Goal: Task Accomplishment & Management: Use online tool/utility

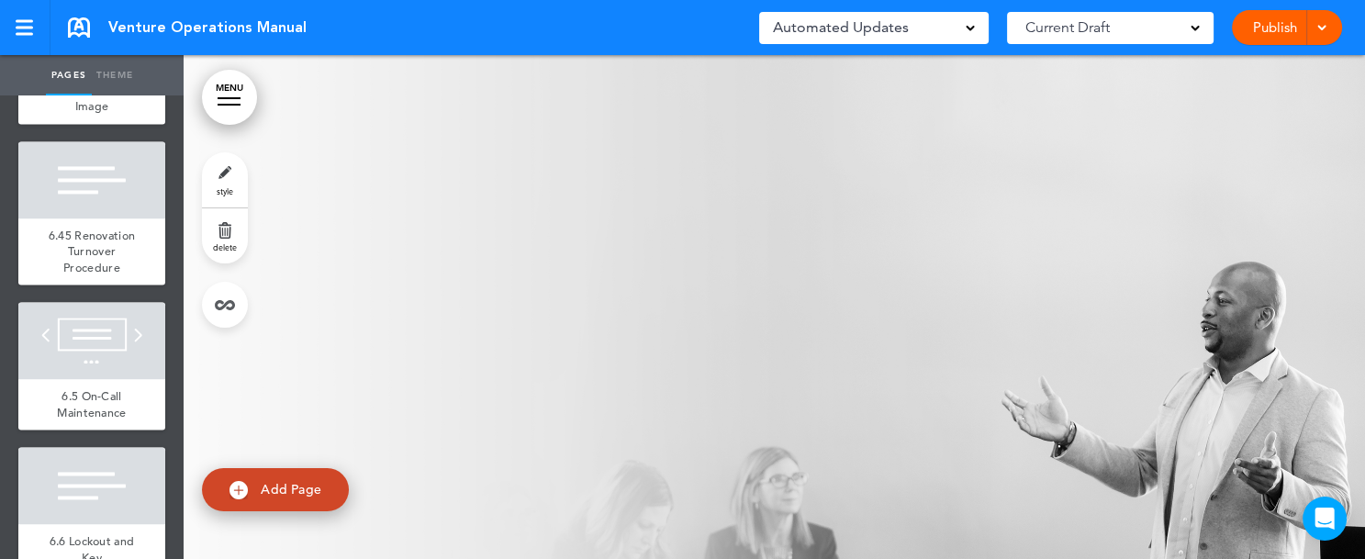
scroll to position [11960, 0]
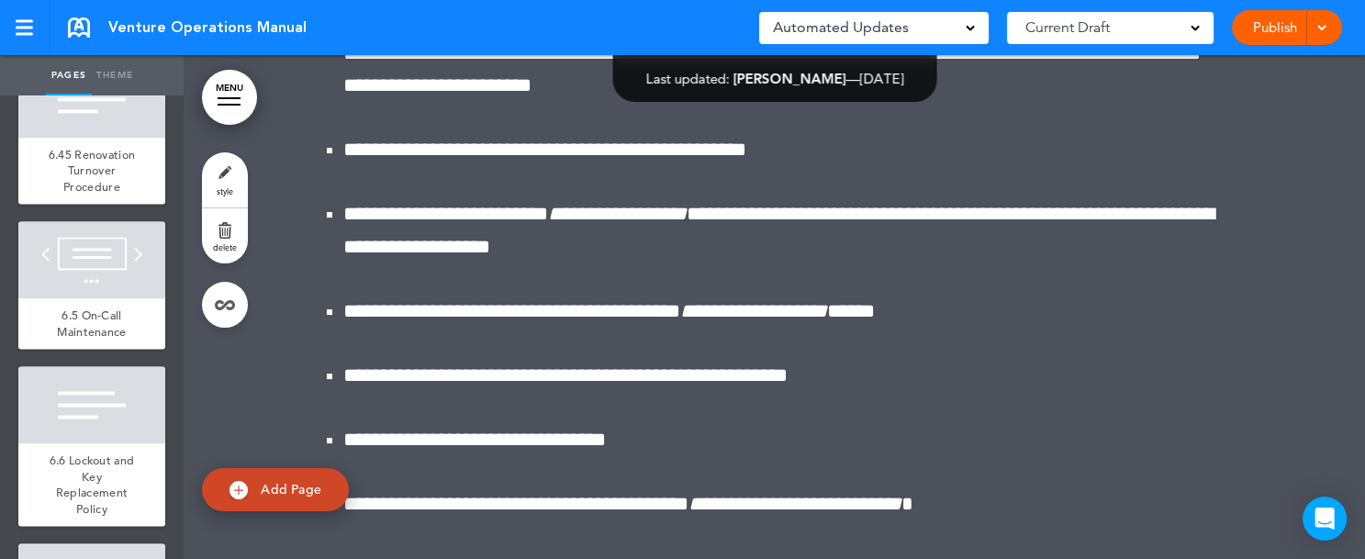
scroll to position [203337, 0]
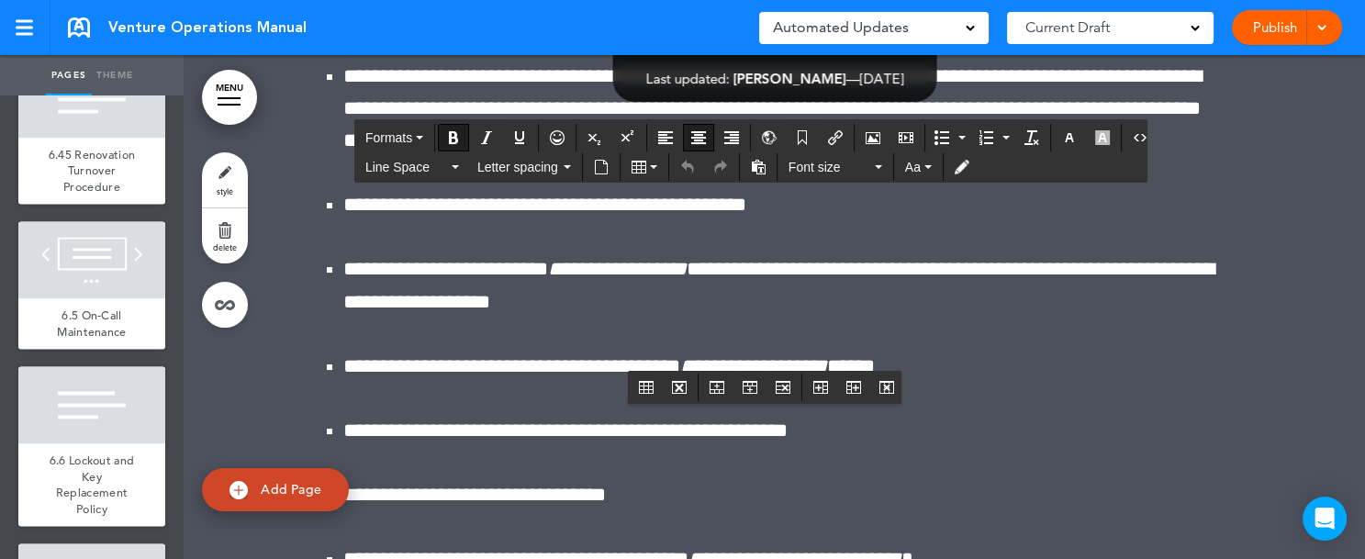
drag, startPoint x: 605, startPoint y: 278, endPoint x: 942, endPoint y: 296, distance: 338.2
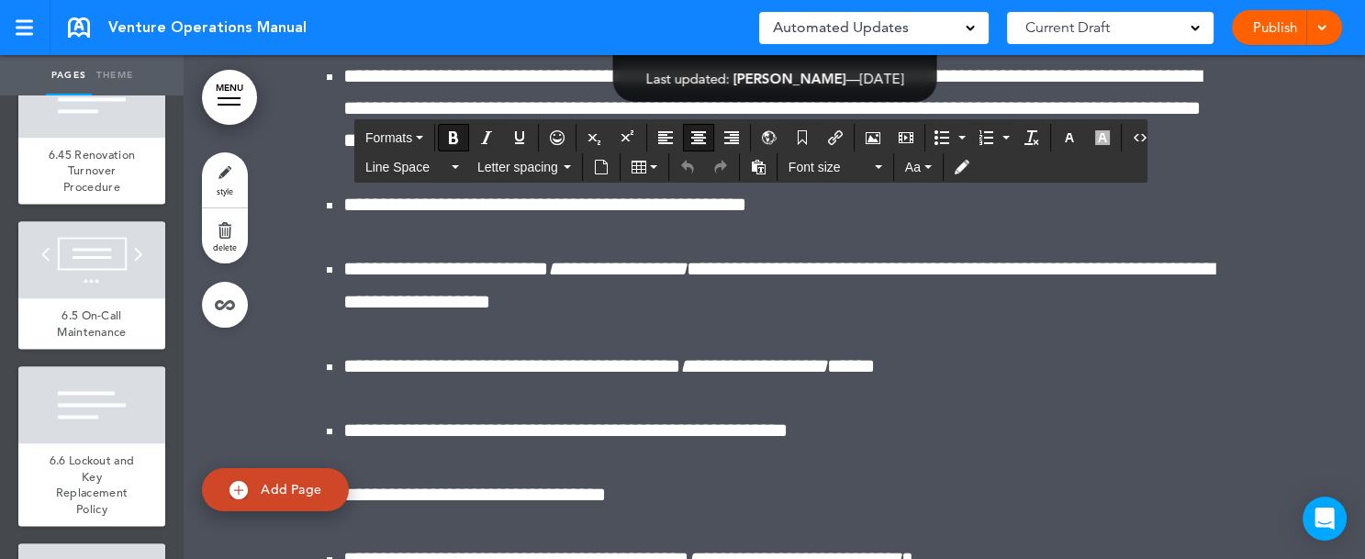
copy strong "******"
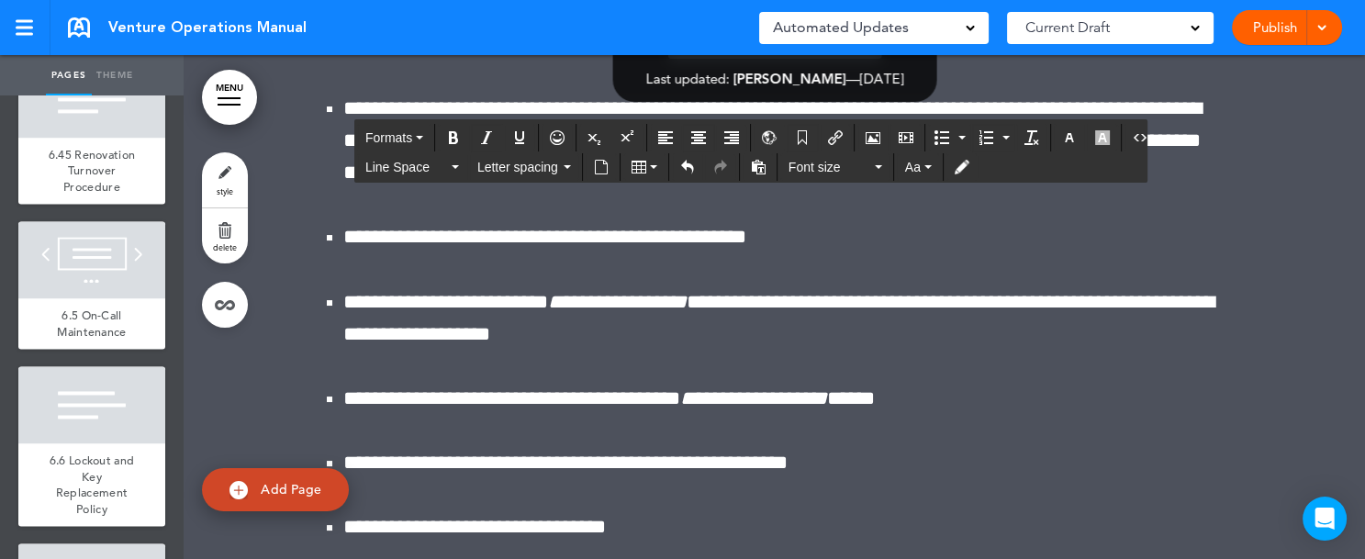
paste div
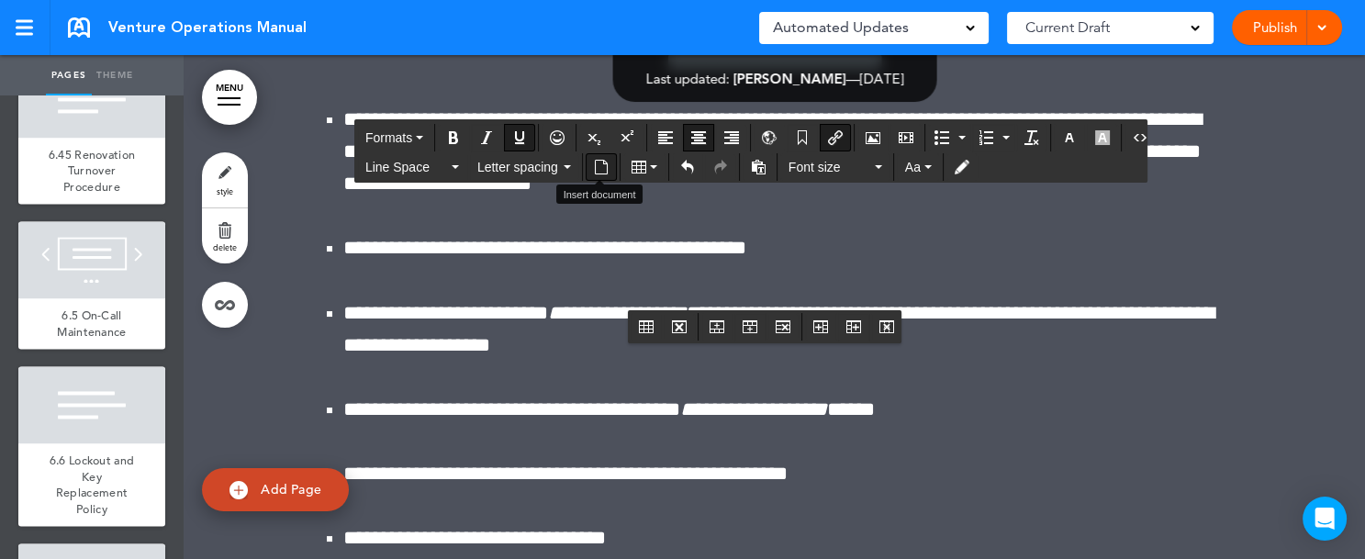
click at [601, 167] on icon "Insert document" at bounding box center [601, 167] width 15 height 15
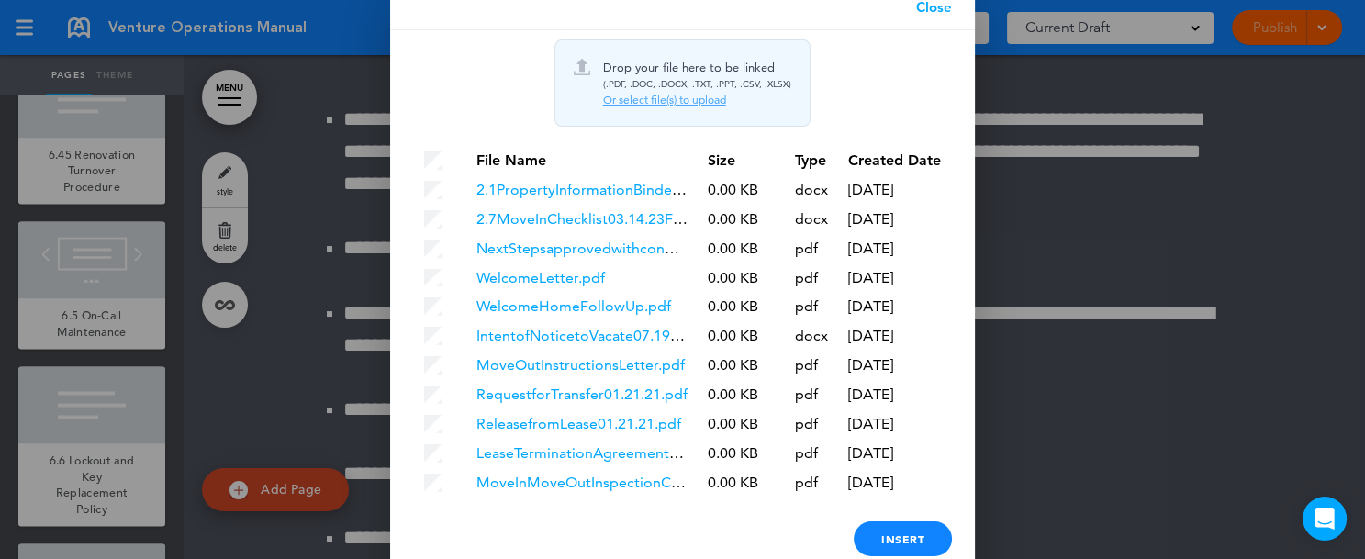
click at [669, 102] on div "Or select file(s) to upload" at bounding box center [697, 100] width 188 height 15
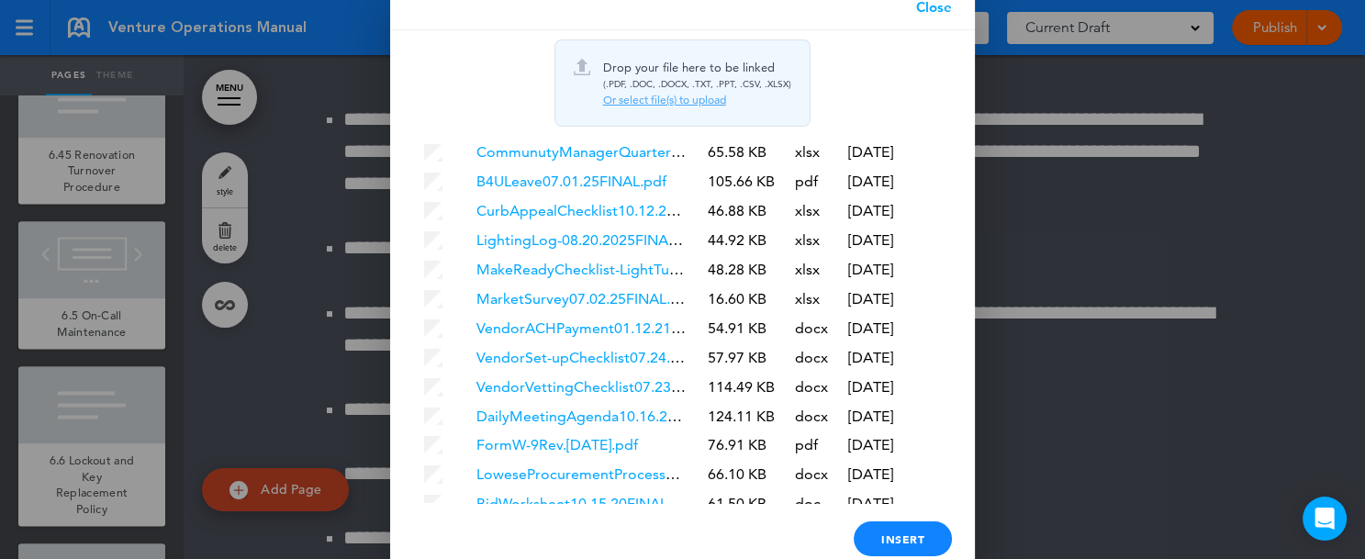
scroll to position [5541, 0]
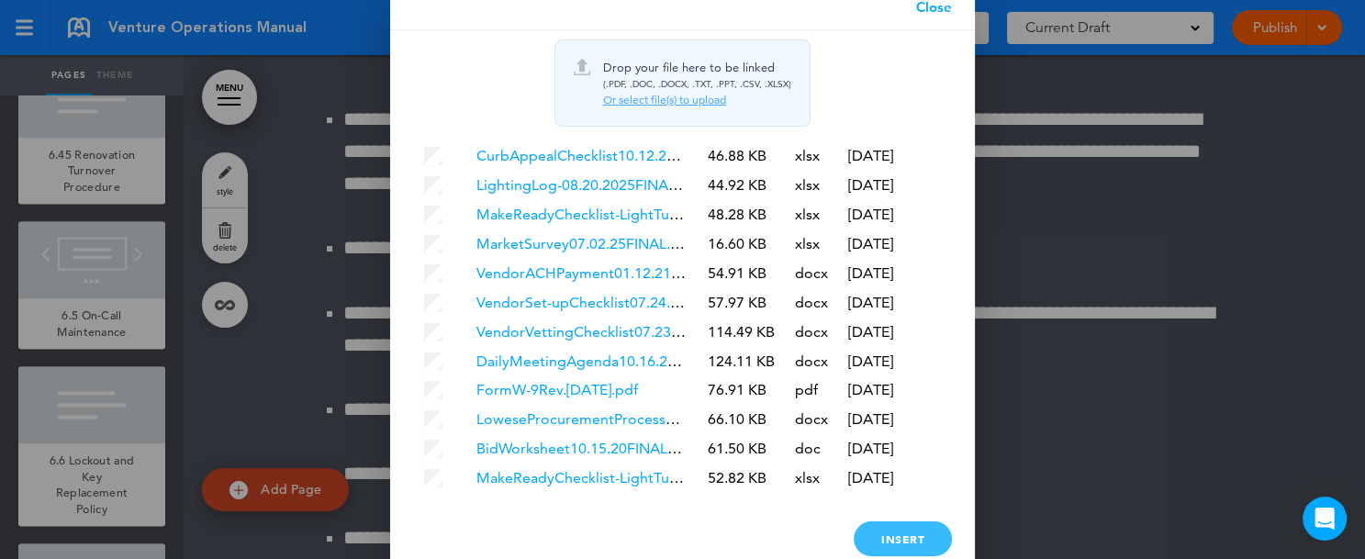
click at [895, 530] on div "Insert" at bounding box center [902, 538] width 98 height 35
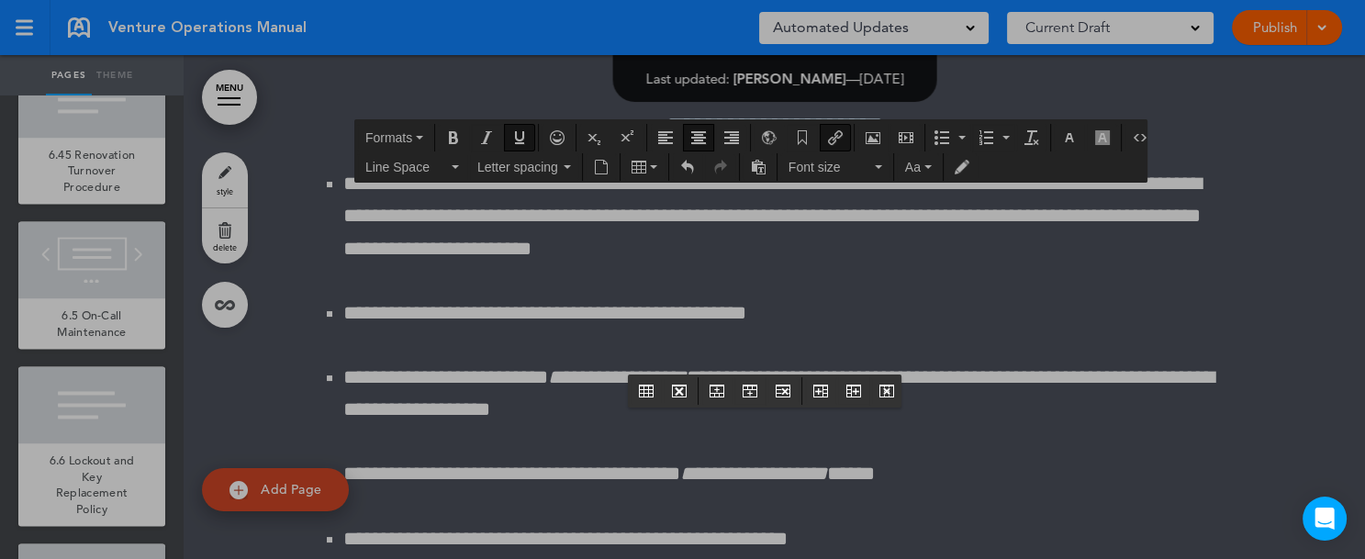
scroll to position [0, 0]
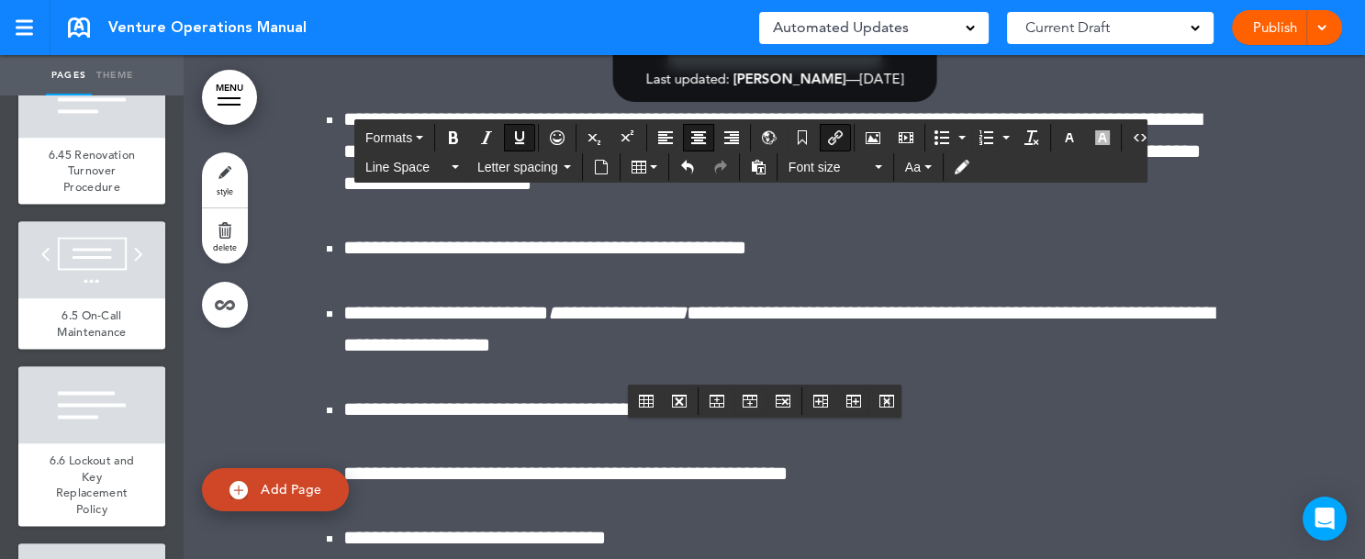
click at [601, 168] on icon "Insert document" at bounding box center [601, 167] width 15 height 15
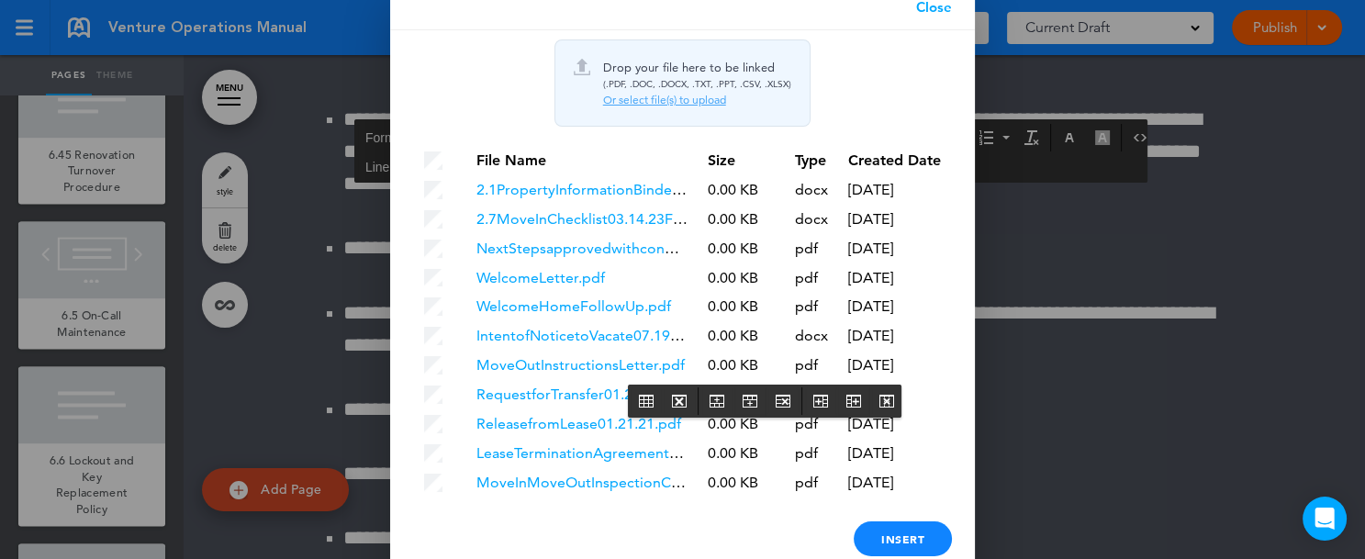
click at [664, 97] on div "Or select file(s) to upload" at bounding box center [697, 100] width 188 height 15
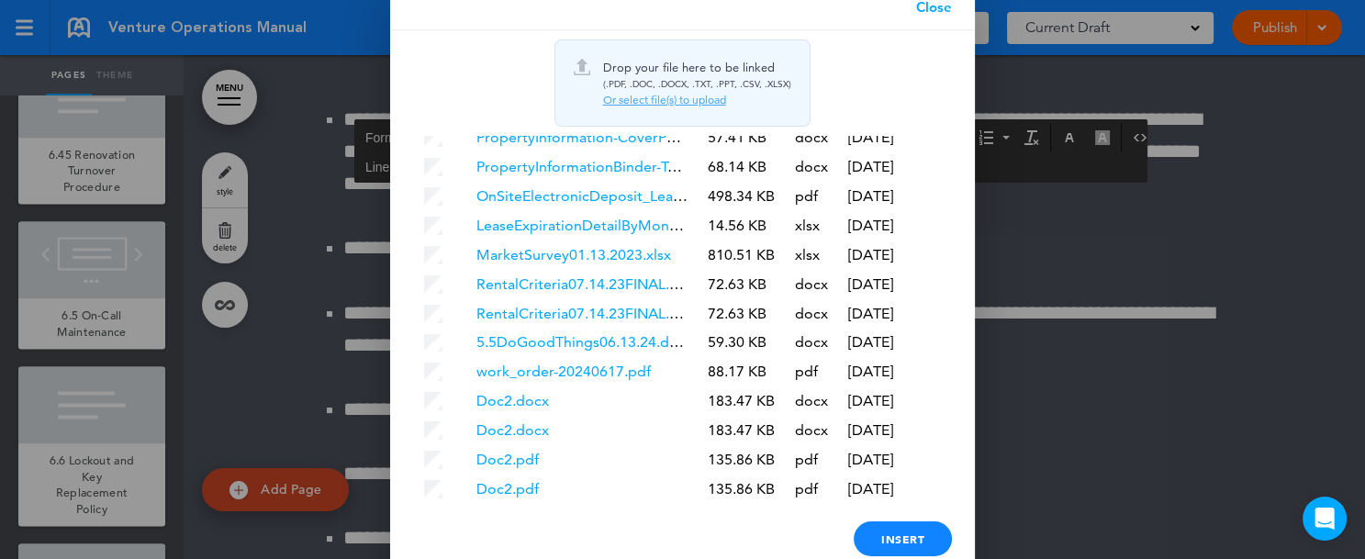
scroll to position [5541, 0]
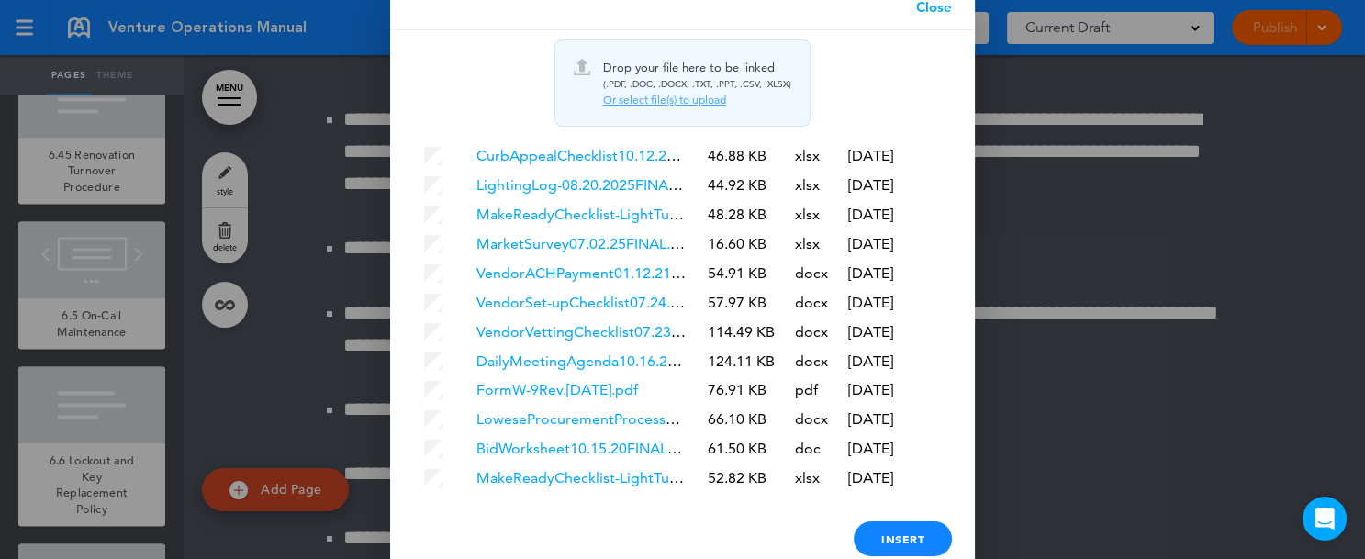
click at [1046, 524] on div at bounding box center [682, 279] width 1365 height 559
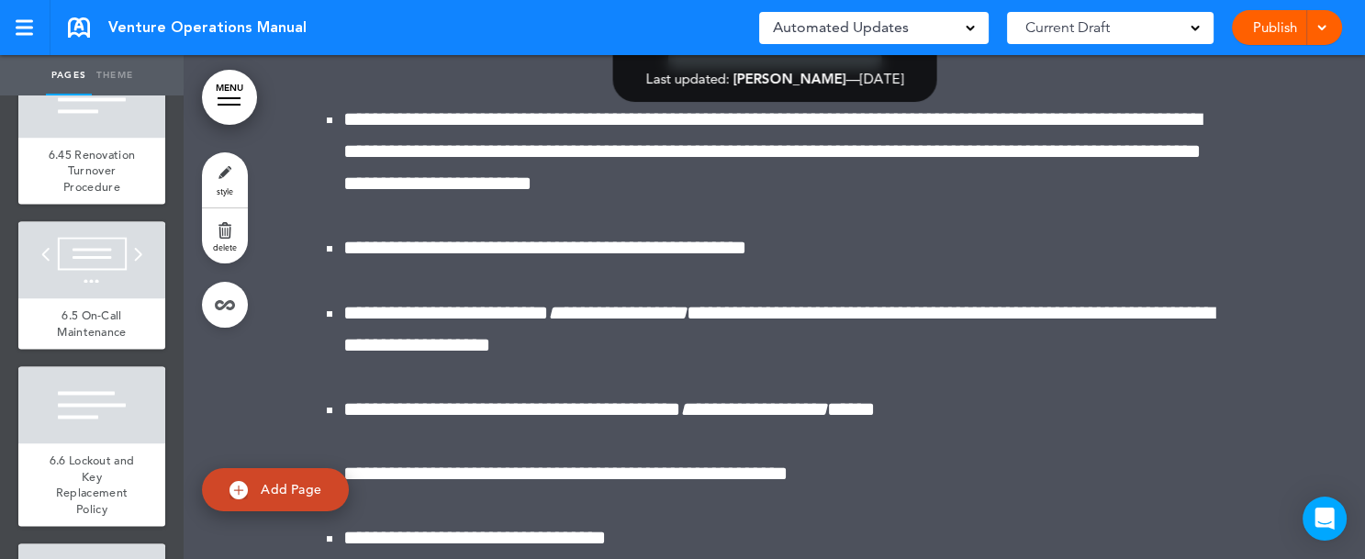
click at [1280, 38] on link "Publish" at bounding box center [1274, 27] width 58 height 35
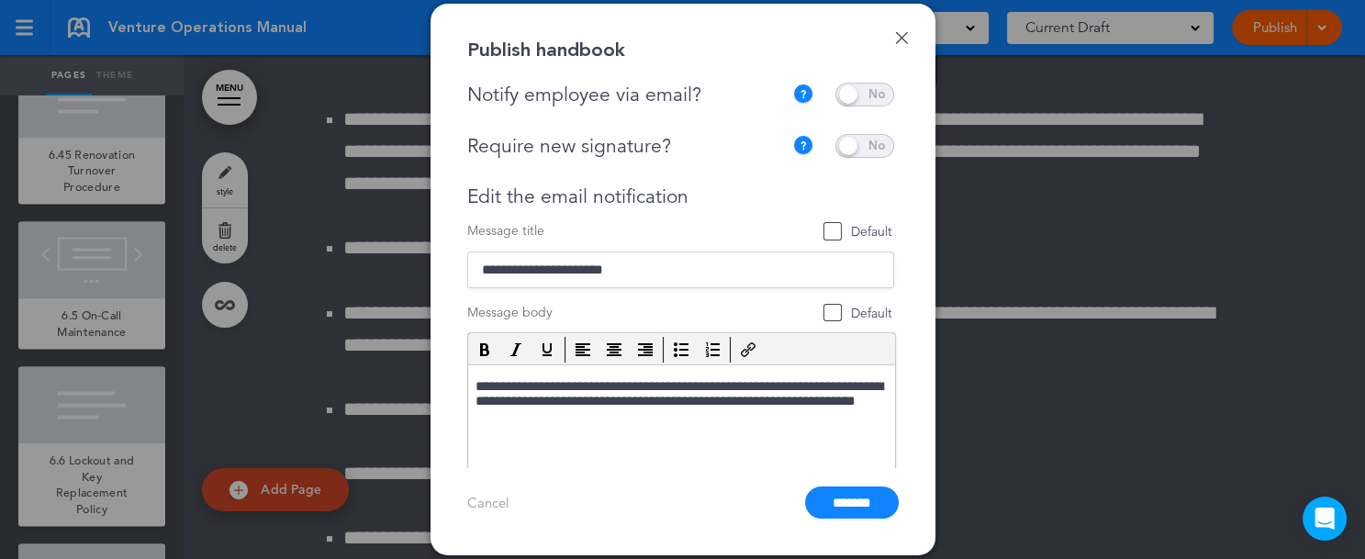
click at [901, 38] on link "Done" at bounding box center [901, 37] width 13 height 13
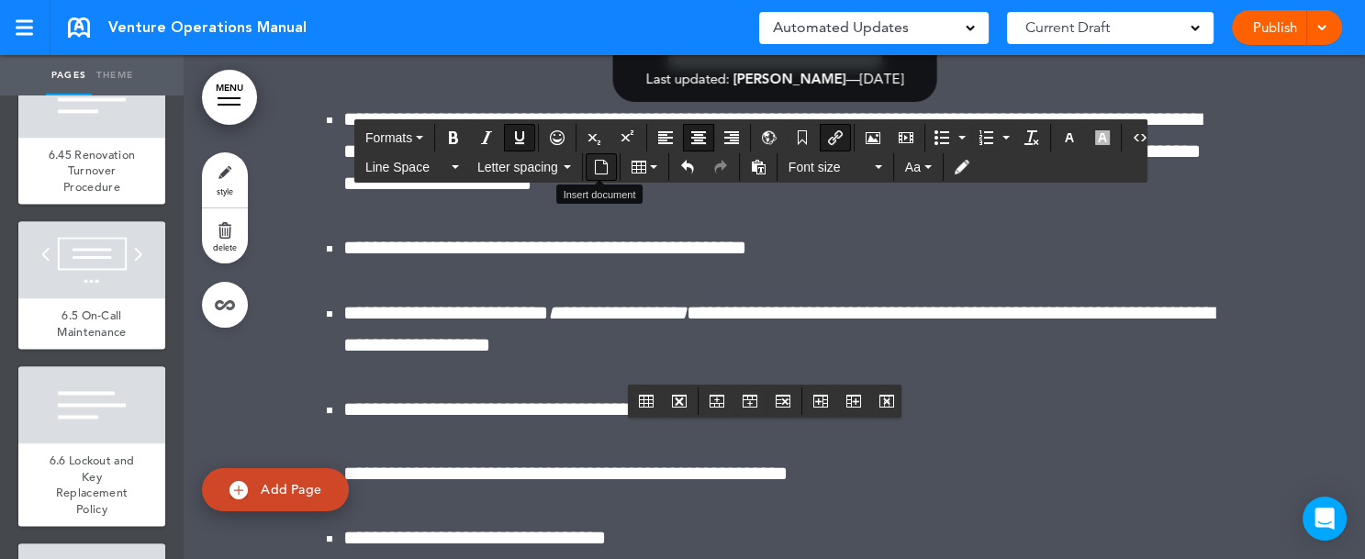
click at [601, 164] on icon "Insert document" at bounding box center [601, 167] width 15 height 15
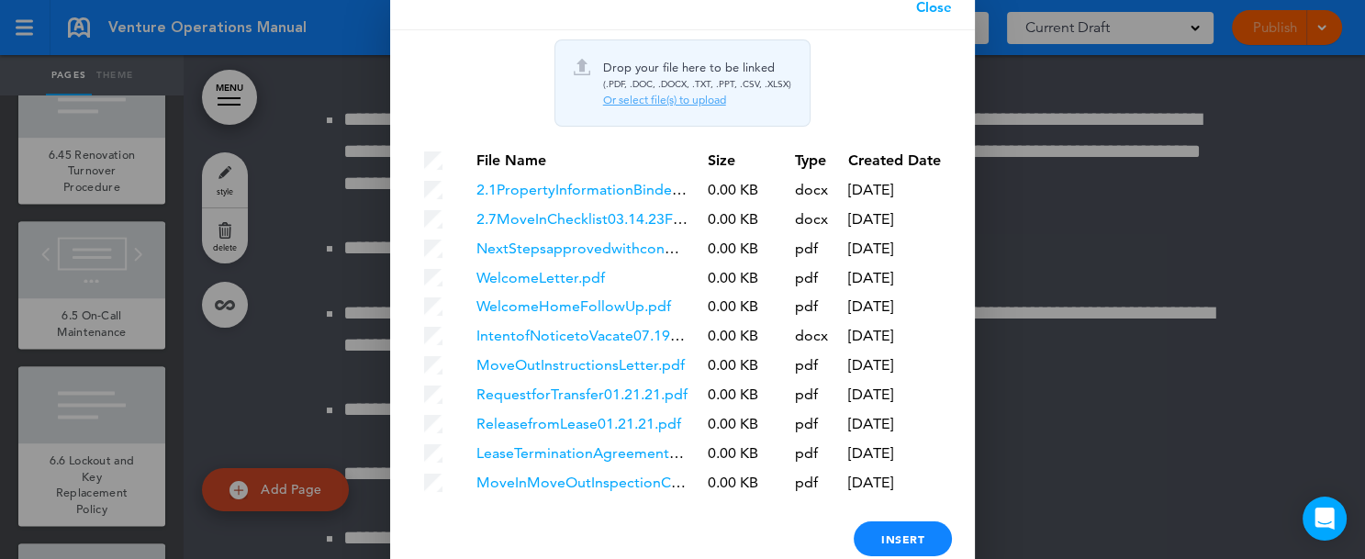
click at [660, 99] on div "Or select file(s) to upload" at bounding box center [697, 100] width 188 height 15
click at [670, 97] on div "Or select file(s) to upload" at bounding box center [697, 100] width 188 height 15
click at [952, 12] on link "Close" at bounding box center [934, 7] width 82 height 46
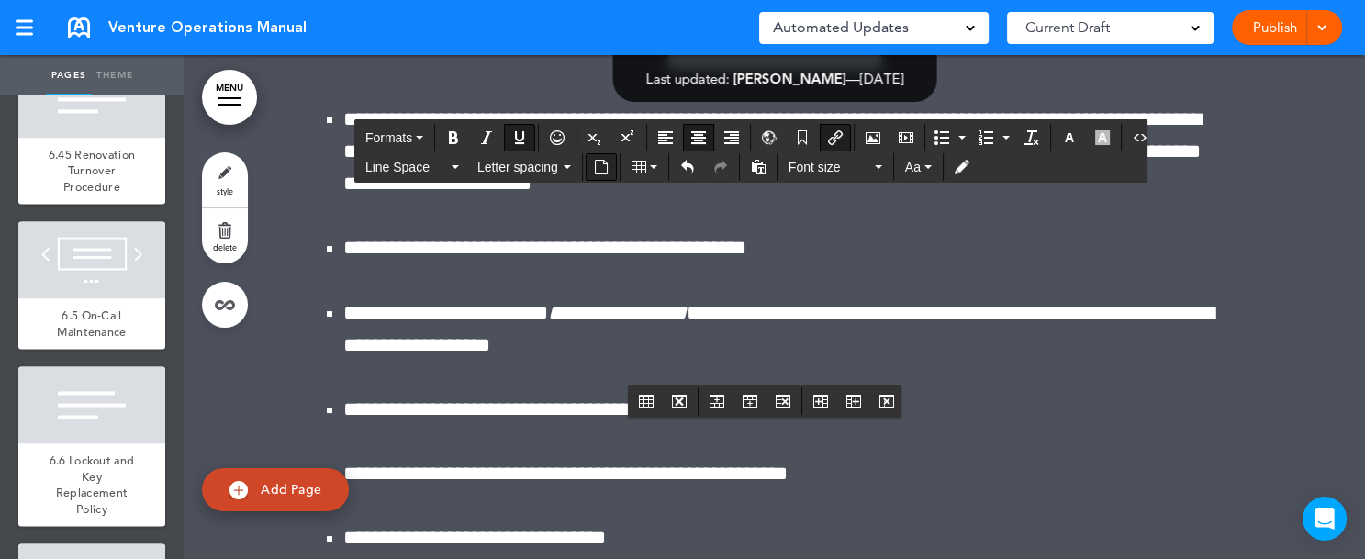
click at [599, 163] on icon "Insert document" at bounding box center [601, 167] width 15 height 15
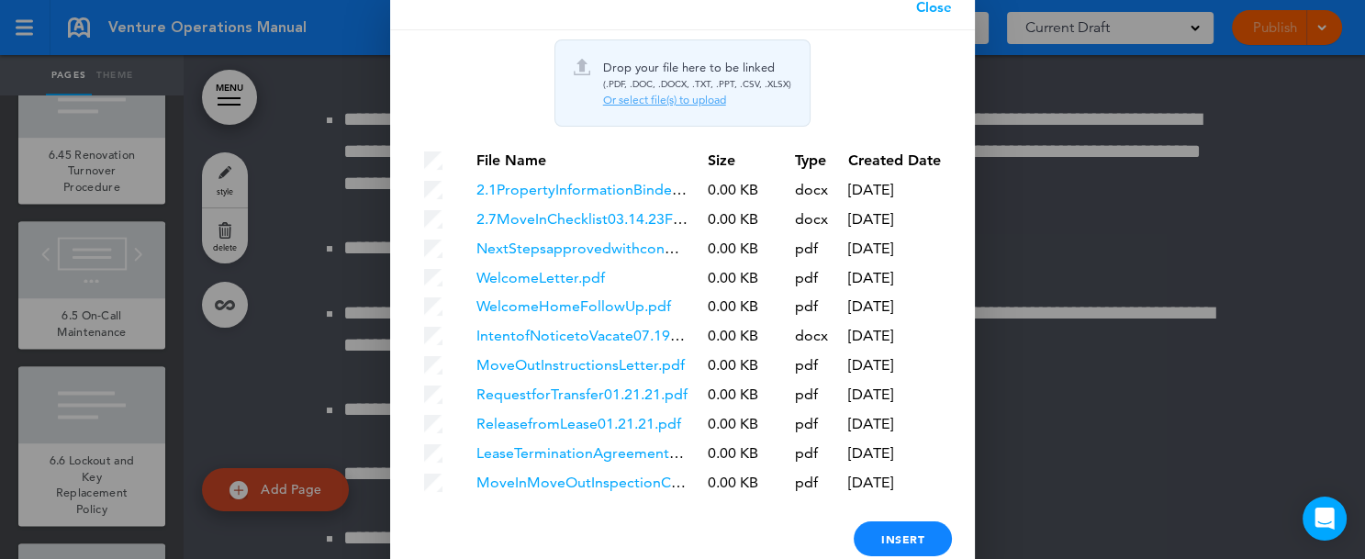
click at [654, 93] on div "Or select file(s) to upload" at bounding box center [697, 100] width 188 height 15
click at [947, 8] on link "Close" at bounding box center [934, 7] width 82 height 46
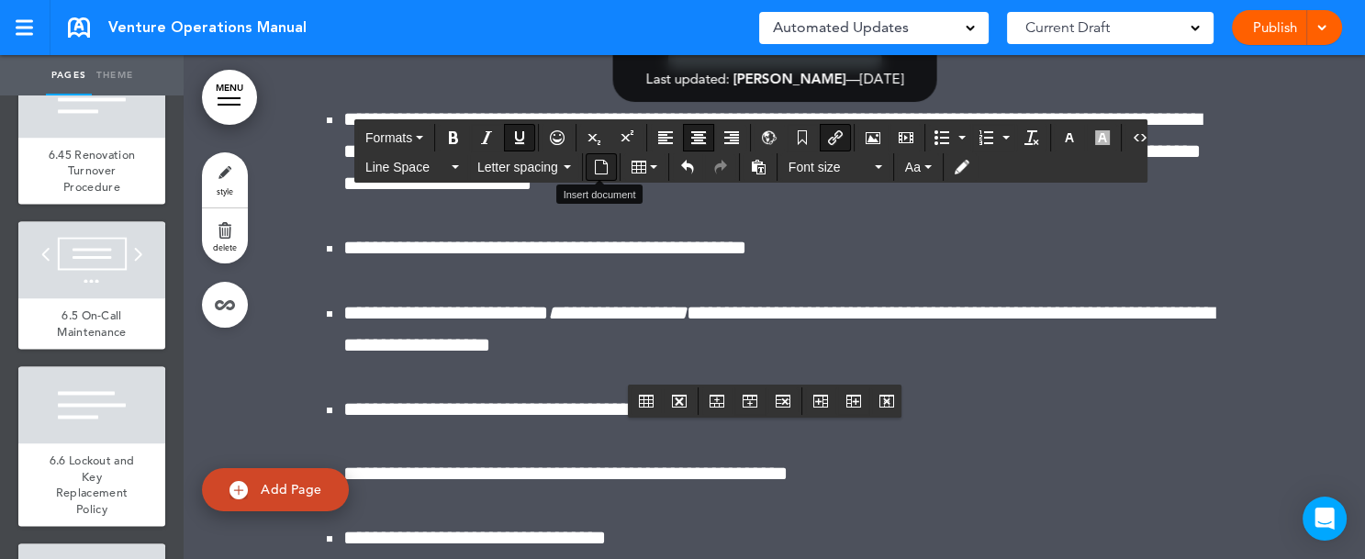
click at [606, 163] on icon "Insert document" at bounding box center [601, 167] width 15 height 15
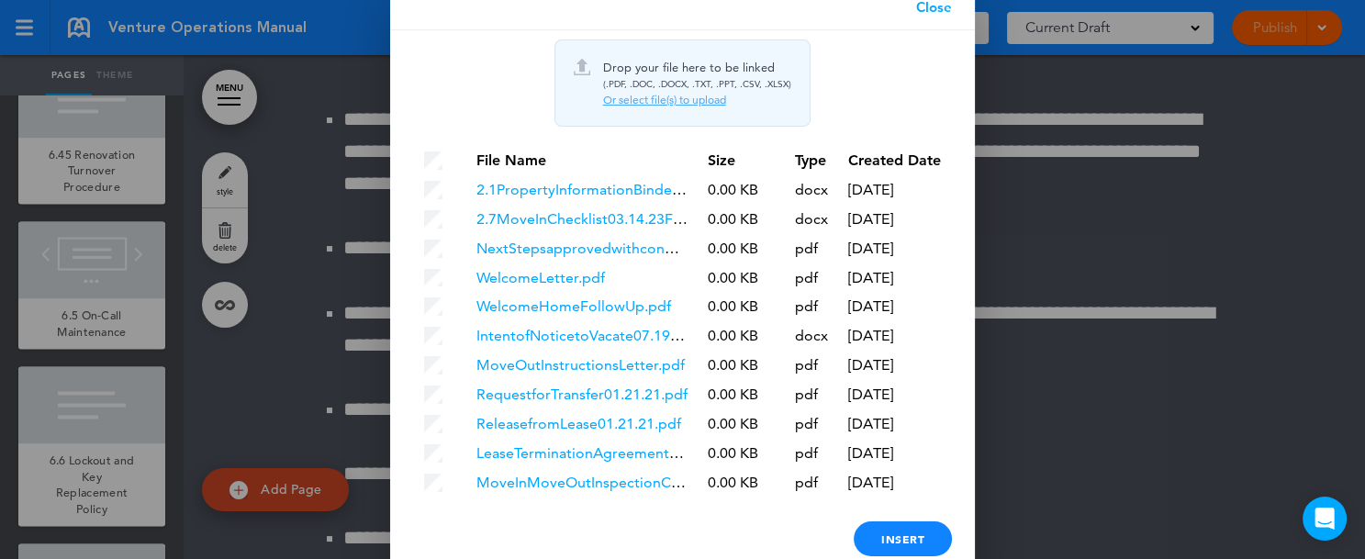
click at [666, 100] on div "Or select file(s) to upload" at bounding box center [697, 100] width 188 height 15
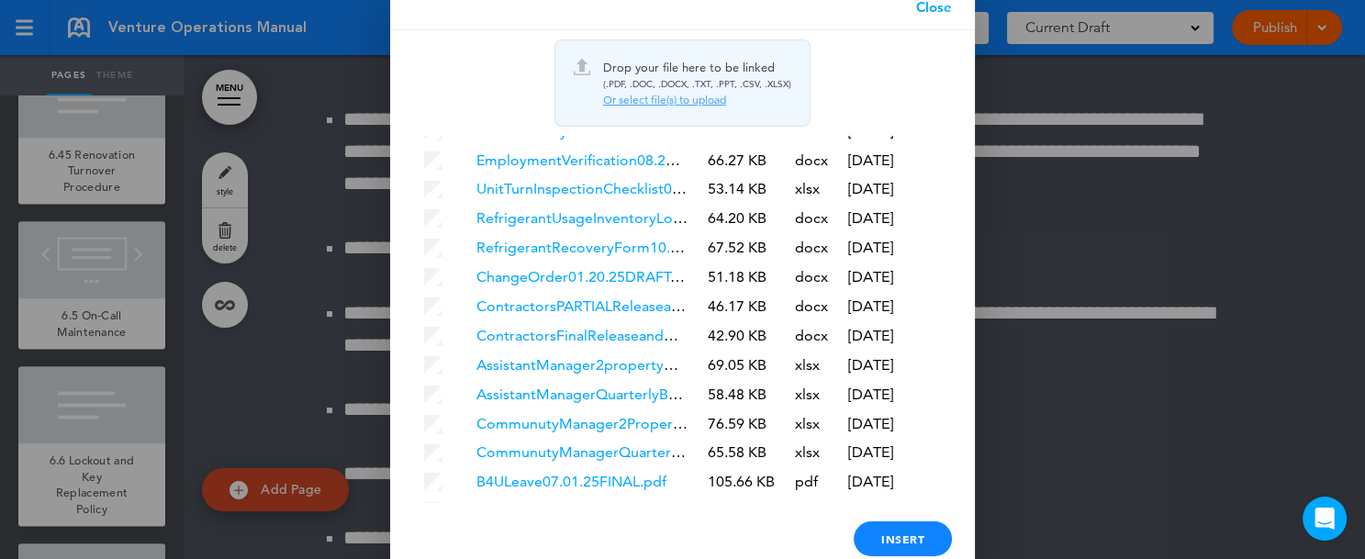
scroll to position [5541, 0]
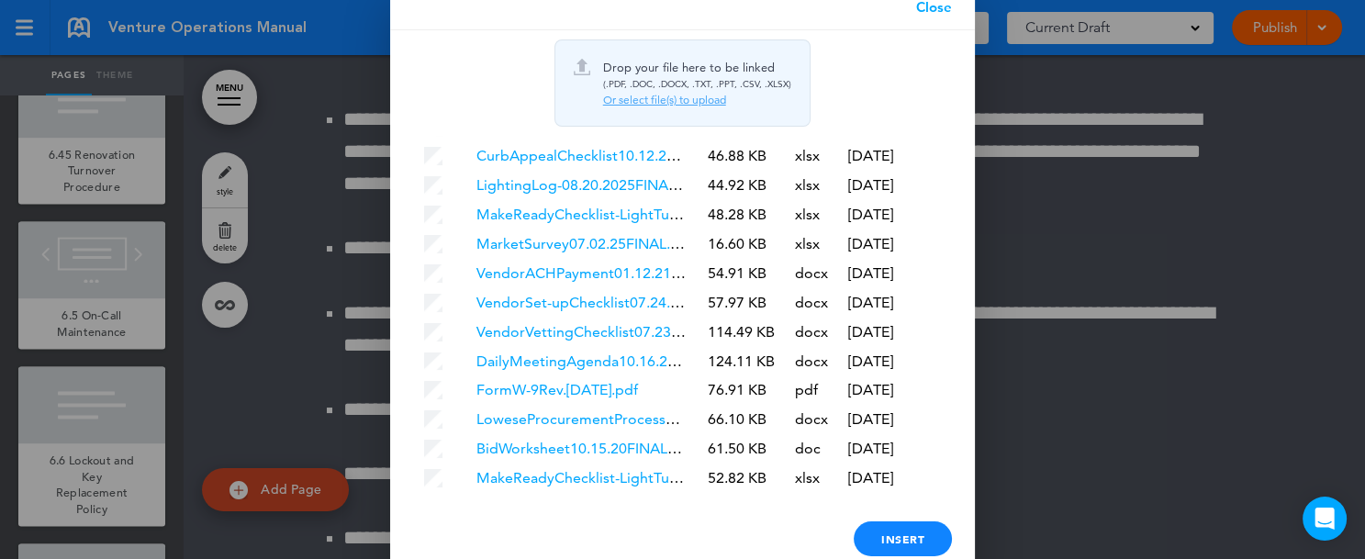
click at [664, 99] on div "Or select file(s) to upload" at bounding box center [697, 100] width 188 height 15
click at [952, 14] on link "Close" at bounding box center [934, 7] width 82 height 46
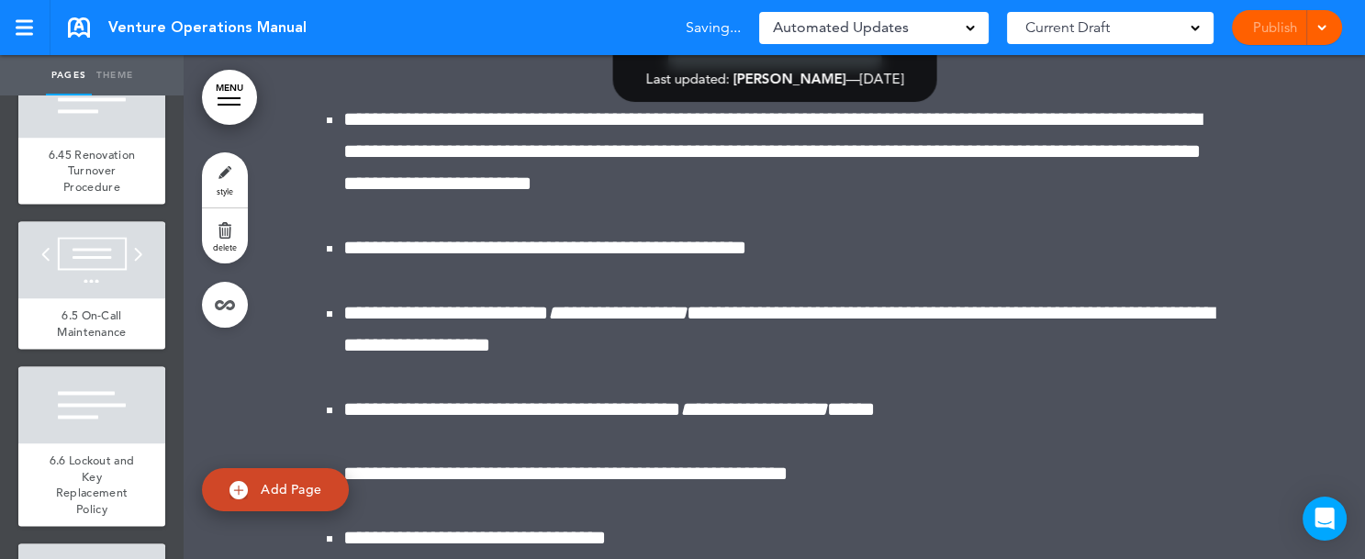
click at [1322, 38] on div at bounding box center [1318, 27] width 18 height 35
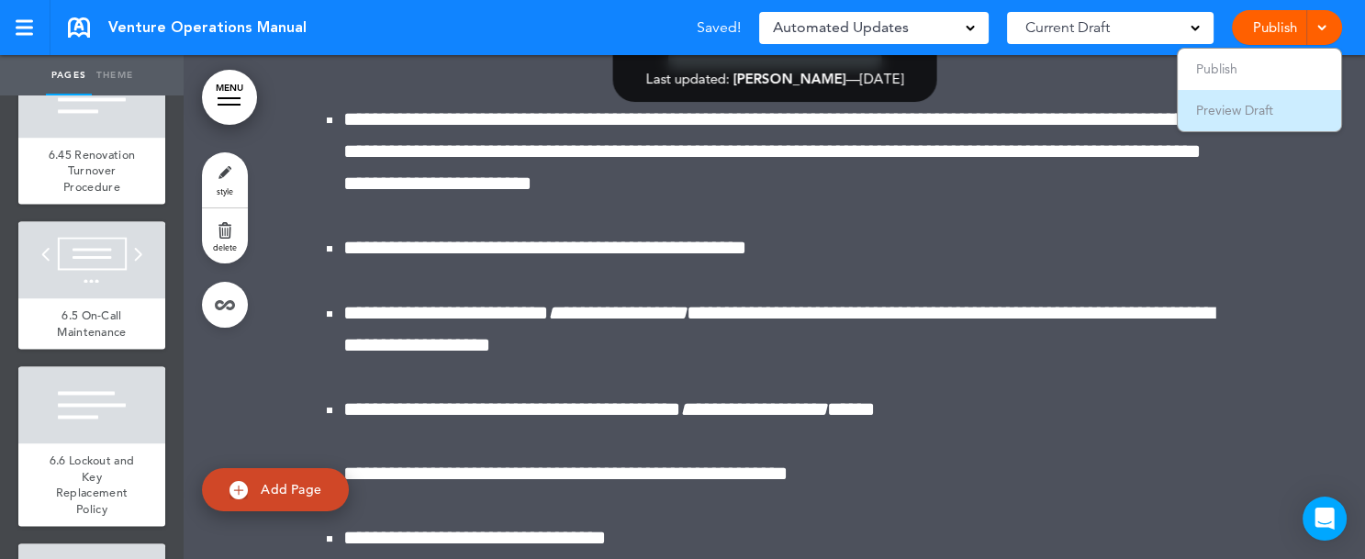
click at [1289, 103] on li "Preview Draft" at bounding box center [1258, 110] width 163 height 41
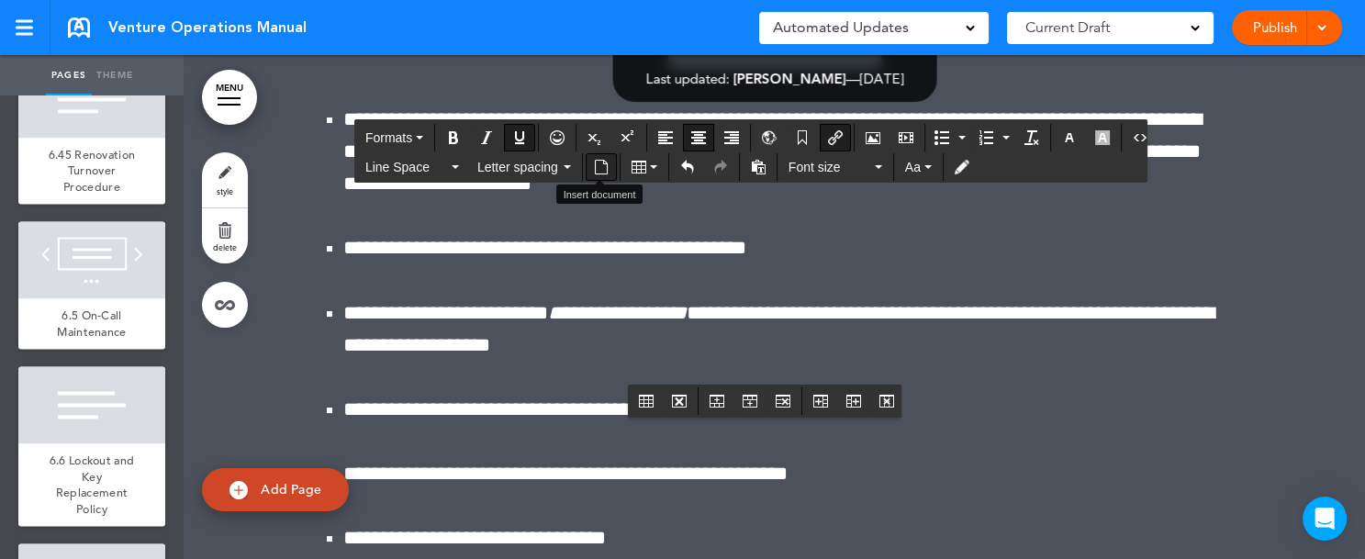
click at [604, 165] on icon "Insert document" at bounding box center [601, 167] width 15 height 15
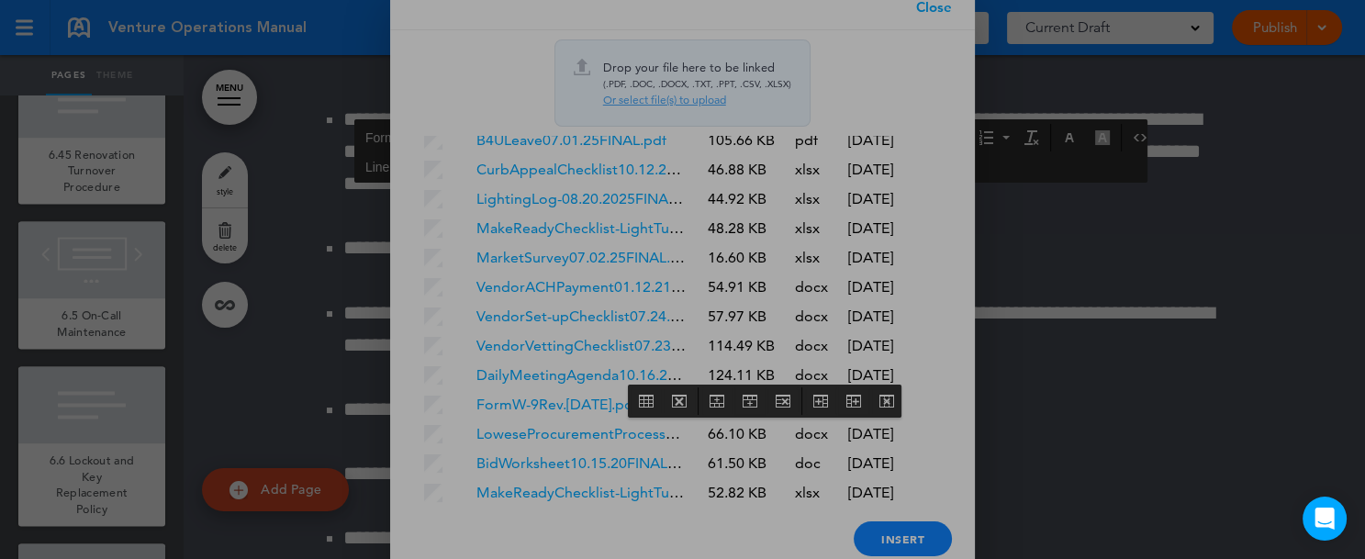
scroll to position [0, 0]
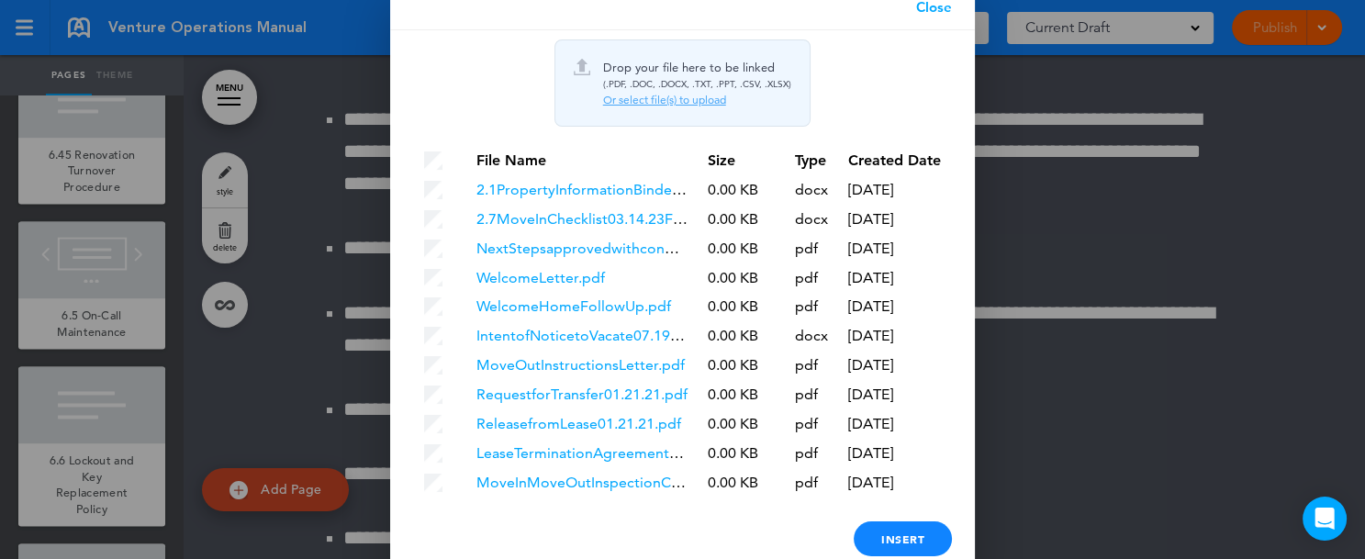
click at [654, 99] on div "Or select file(s) to upload" at bounding box center [697, 100] width 188 height 15
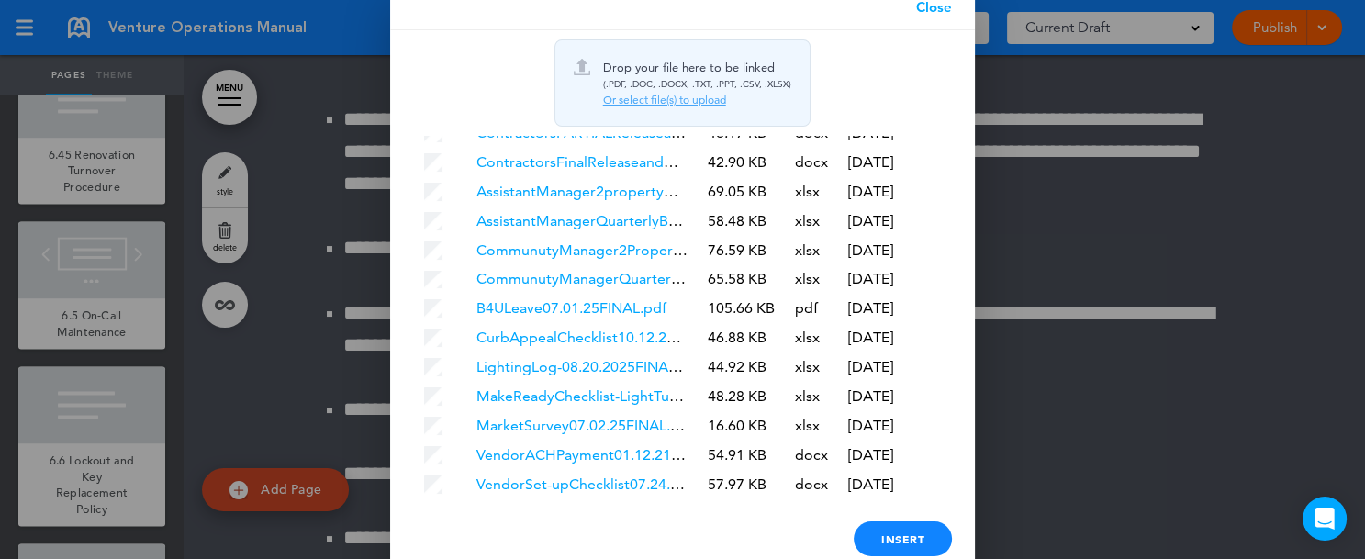
scroll to position [5541, 0]
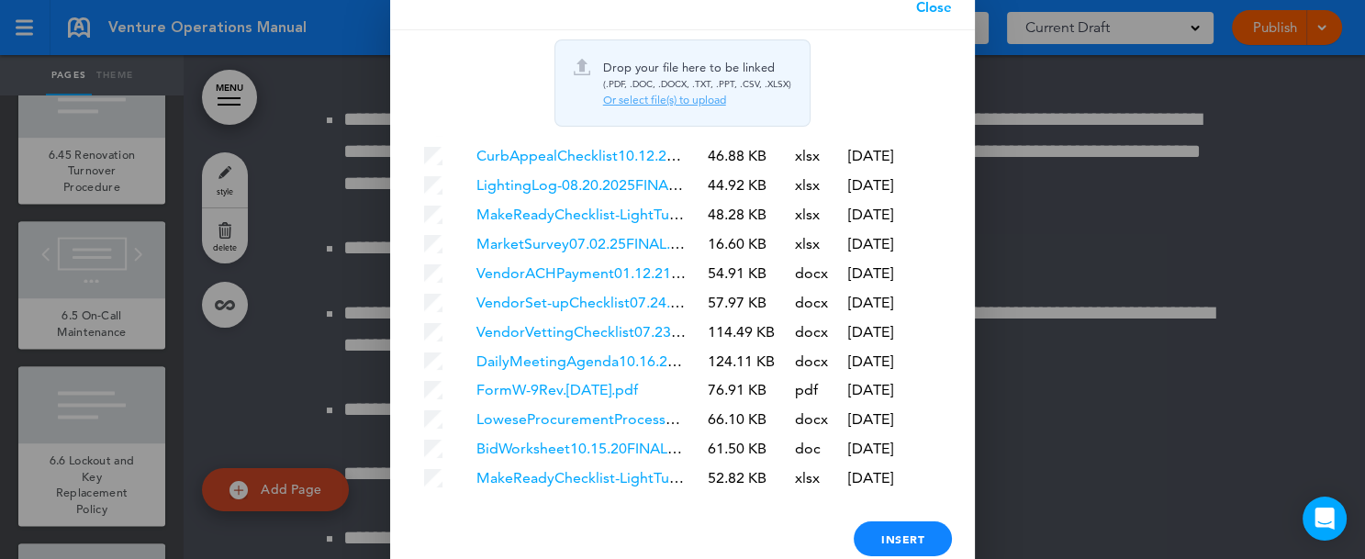
click at [937, 5] on link "Close" at bounding box center [934, 7] width 82 height 46
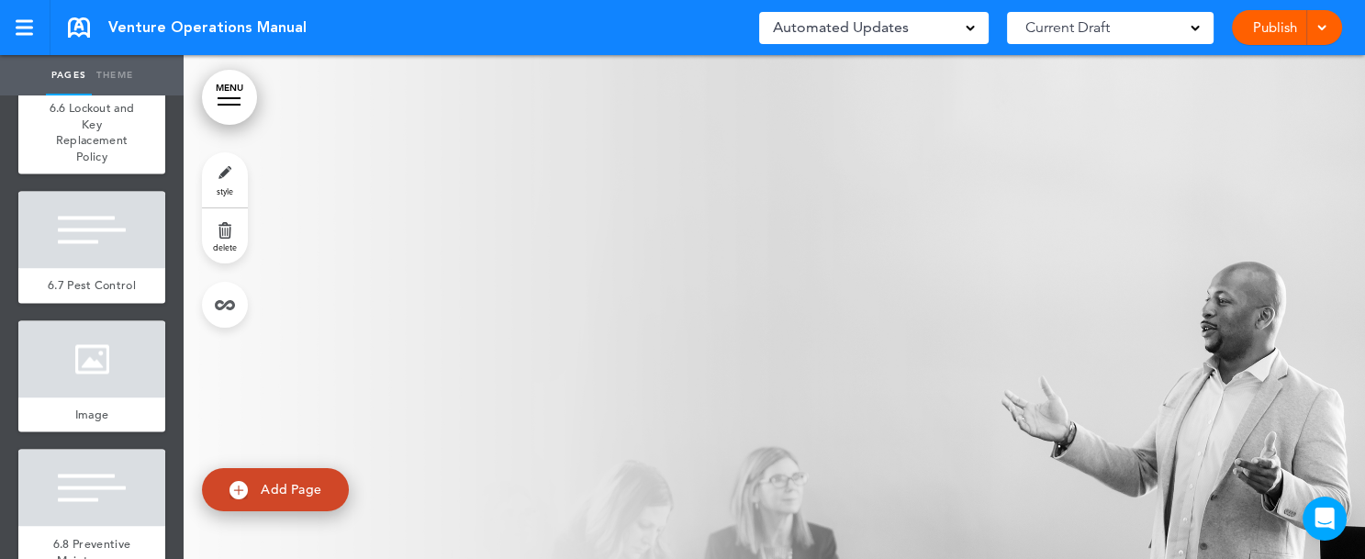
scroll to position [12257, 0]
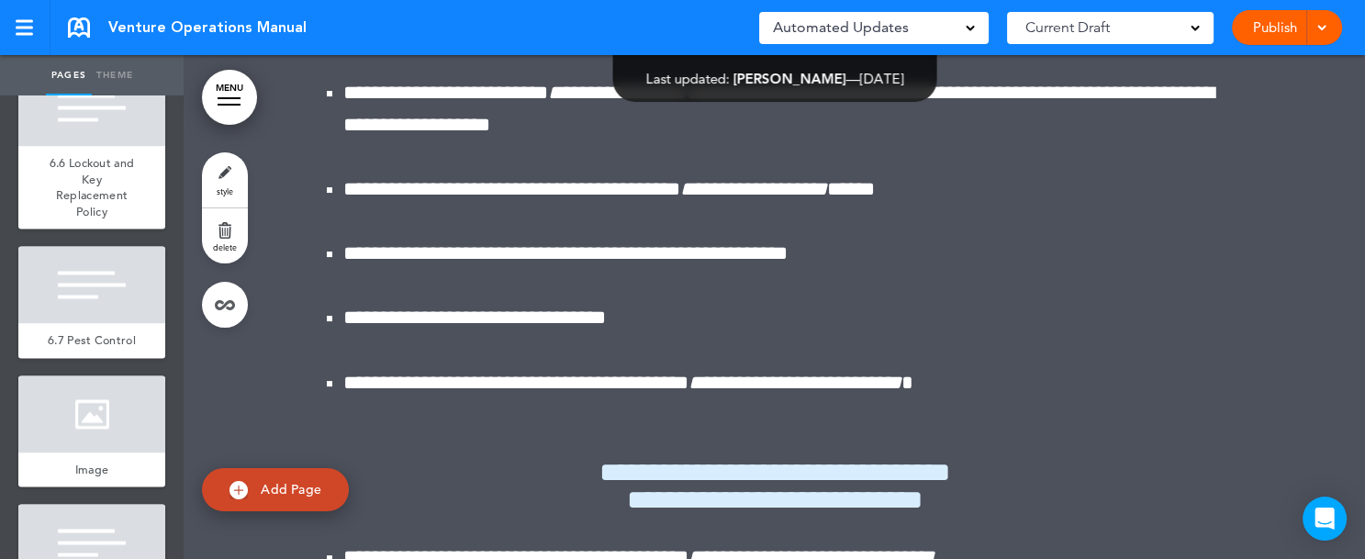
scroll to position [203502, 0]
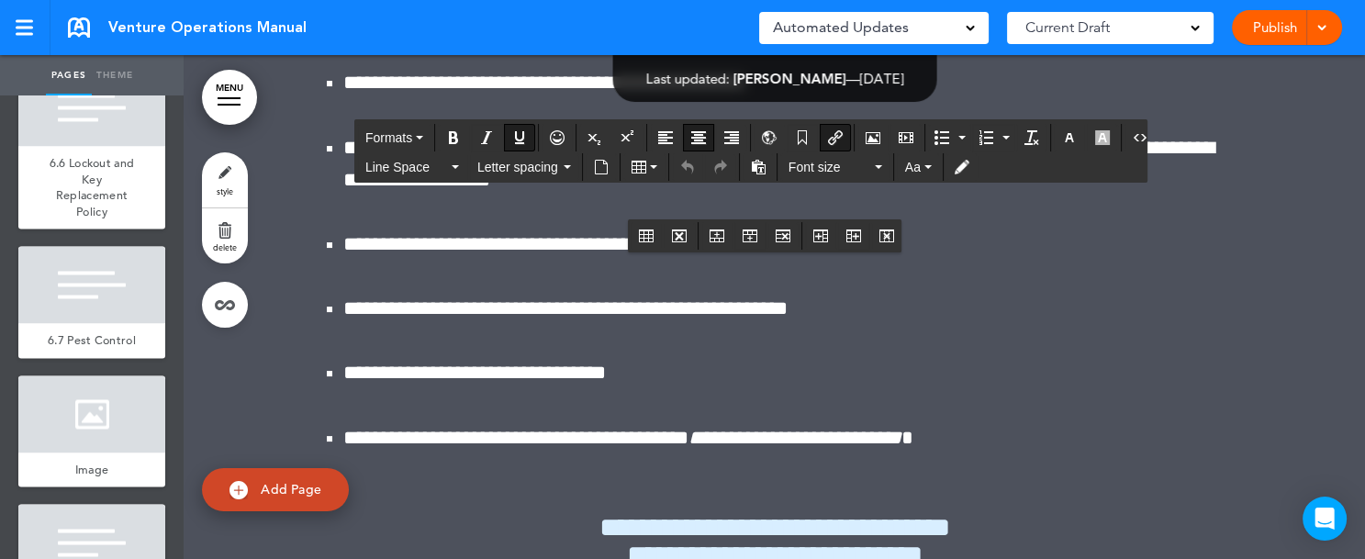
click at [649, 168] on button "Table" at bounding box center [644, 167] width 40 height 26
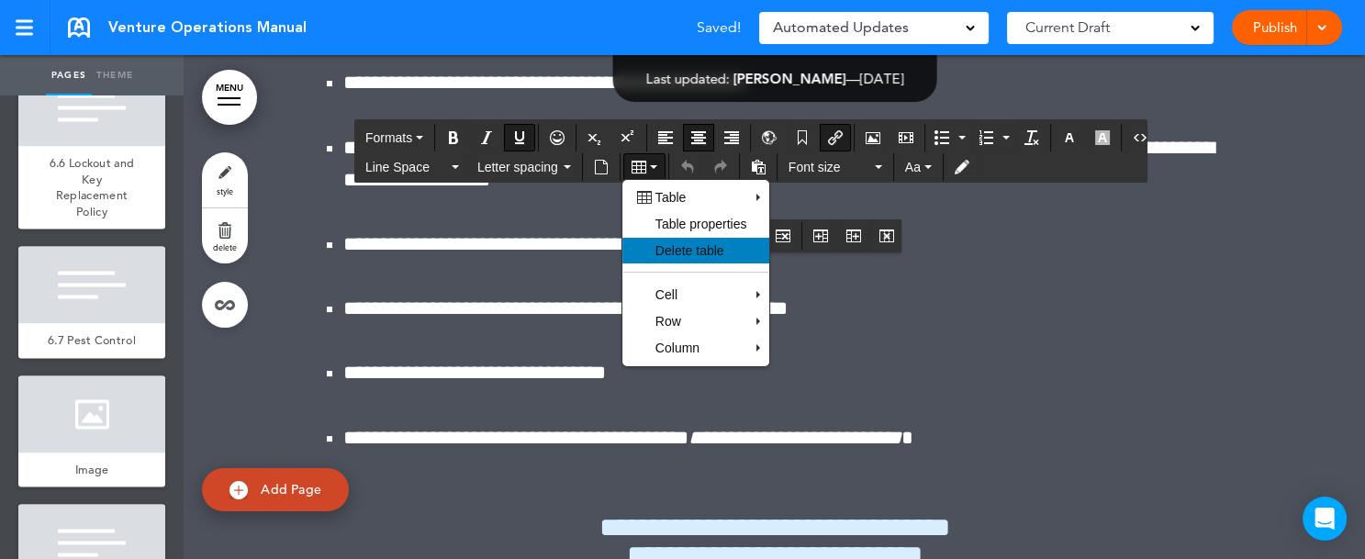
click at [664, 246] on span "Delete table" at bounding box center [689, 250] width 69 height 15
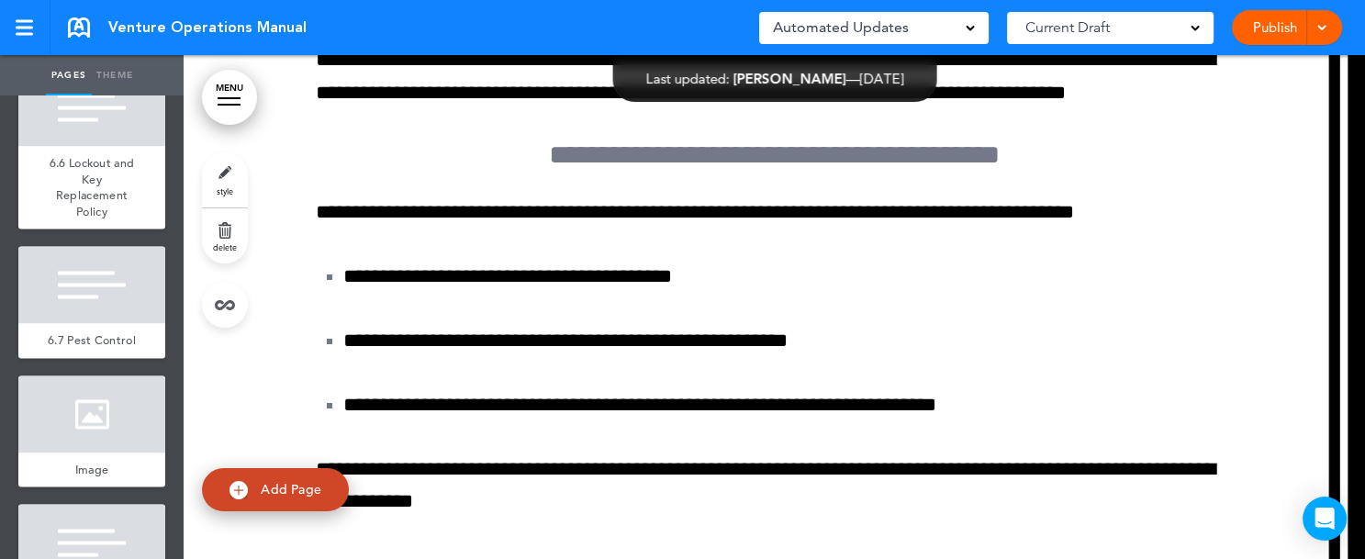
scroll to position [211507, 0]
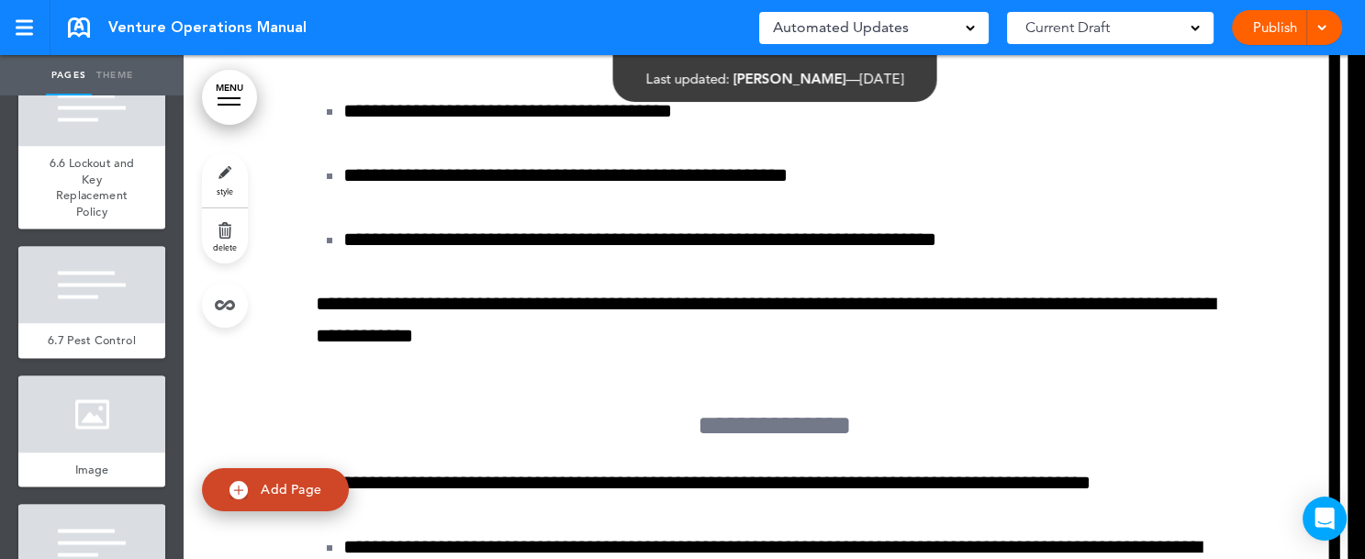
click at [1347, 67] on div "Pages Theme add page Table of Contents add page Introductions add page Image ad…" at bounding box center [675, 279] width 1350 height 559
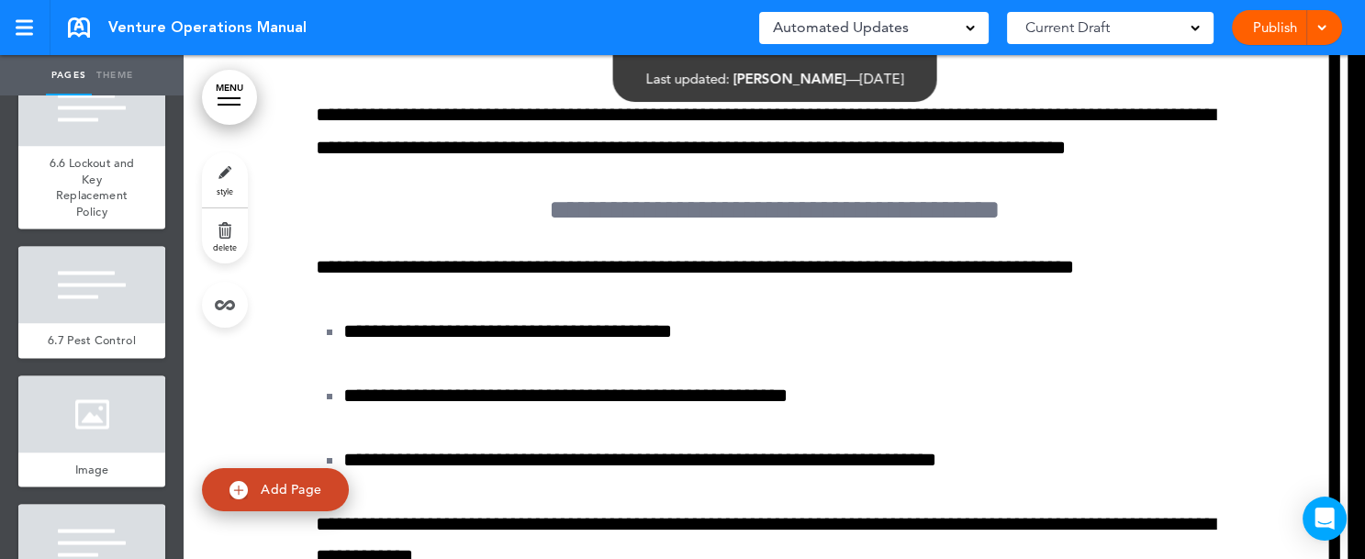
scroll to position [211232, 0]
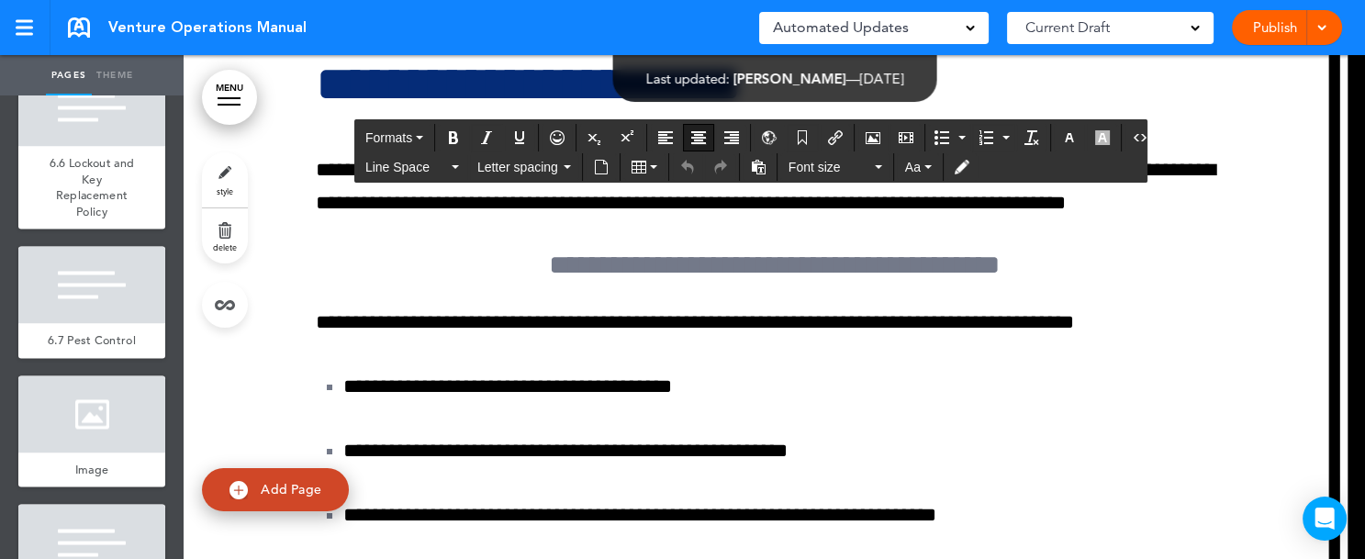
drag, startPoint x: 665, startPoint y: 281, endPoint x: 931, endPoint y: 282, distance: 266.1
copy strong "******"
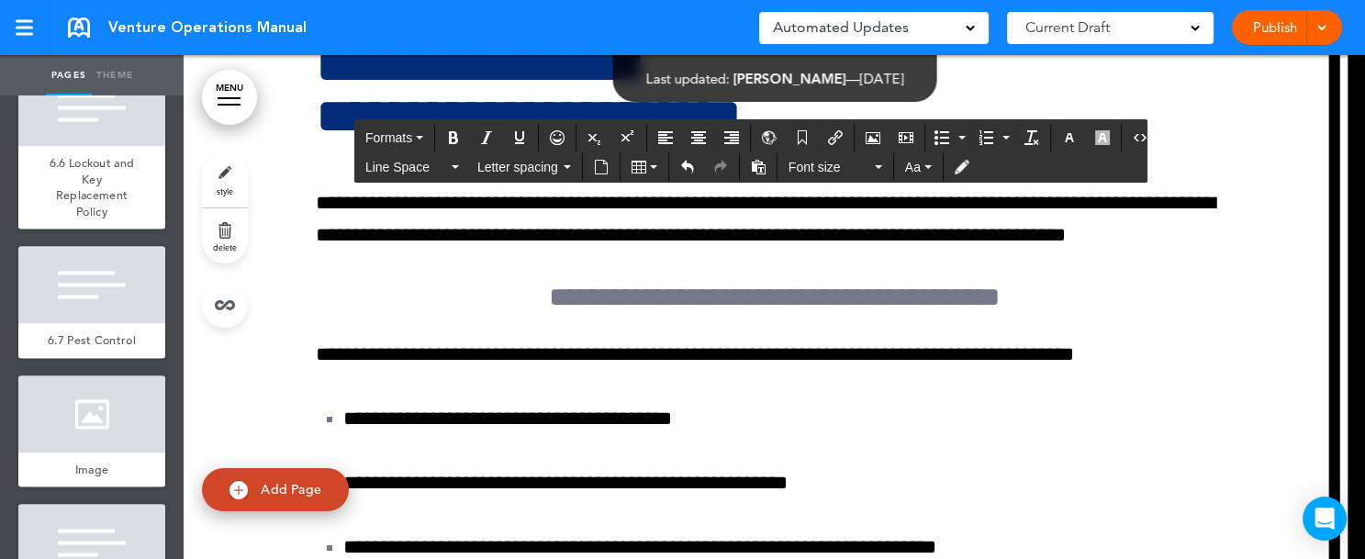
paste div
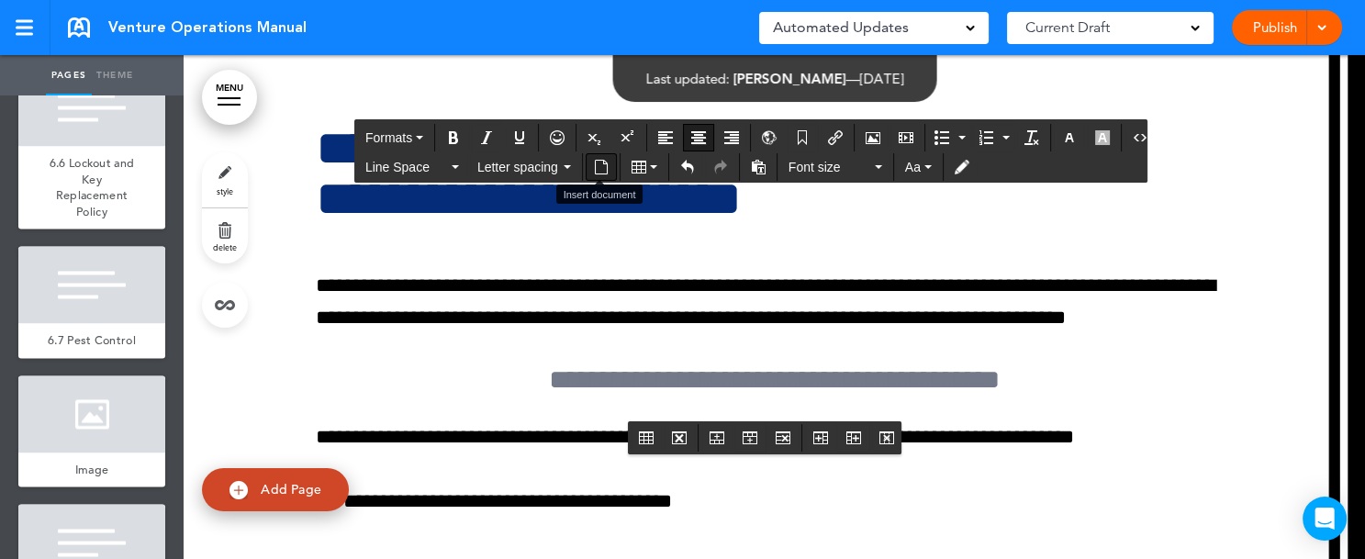
click at [602, 167] on icon "Insert document" at bounding box center [601, 167] width 15 height 15
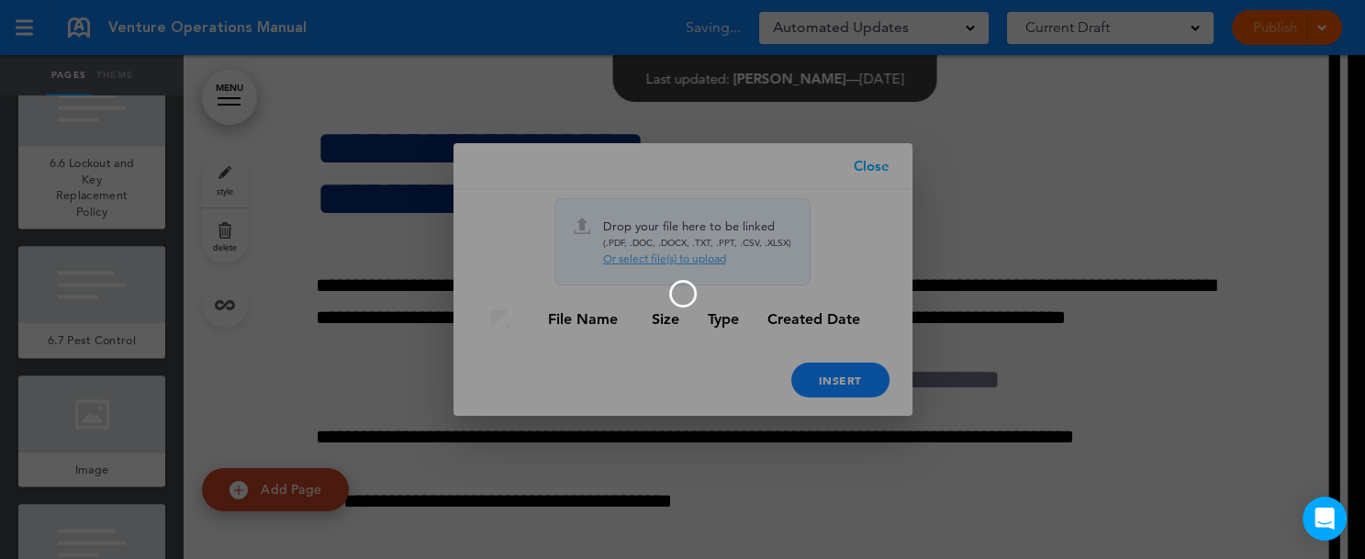
click at [876, 167] on div at bounding box center [682, 279] width 1365 height 559
click at [873, 165] on div at bounding box center [682, 279] width 1365 height 559
click at [1081, 306] on div at bounding box center [682, 279] width 1365 height 559
click at [1082, 306] on div at bounding box center [682, 279] width 1365 height 559
click at [985, 356] on div at bounding box center [682, 279] width 1365 height 559
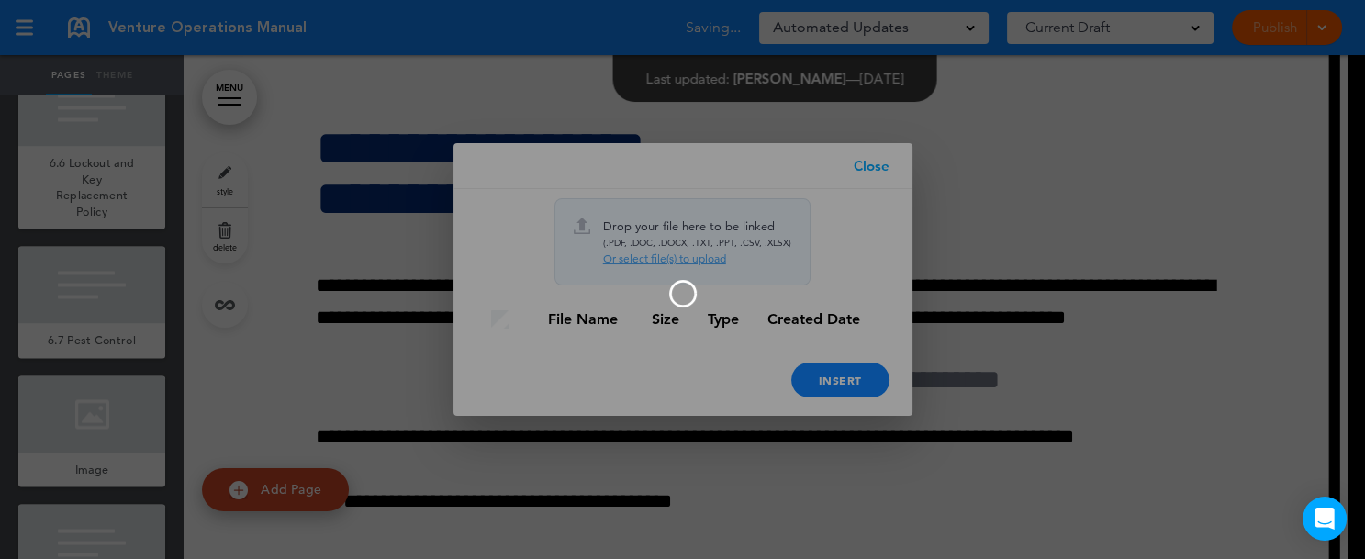
click at [1162, 273] on div at bounding box center [682, 279] width 1365 height 559
click at [874, 161] on div at bounding box center [682, 279] width 1365 height 559
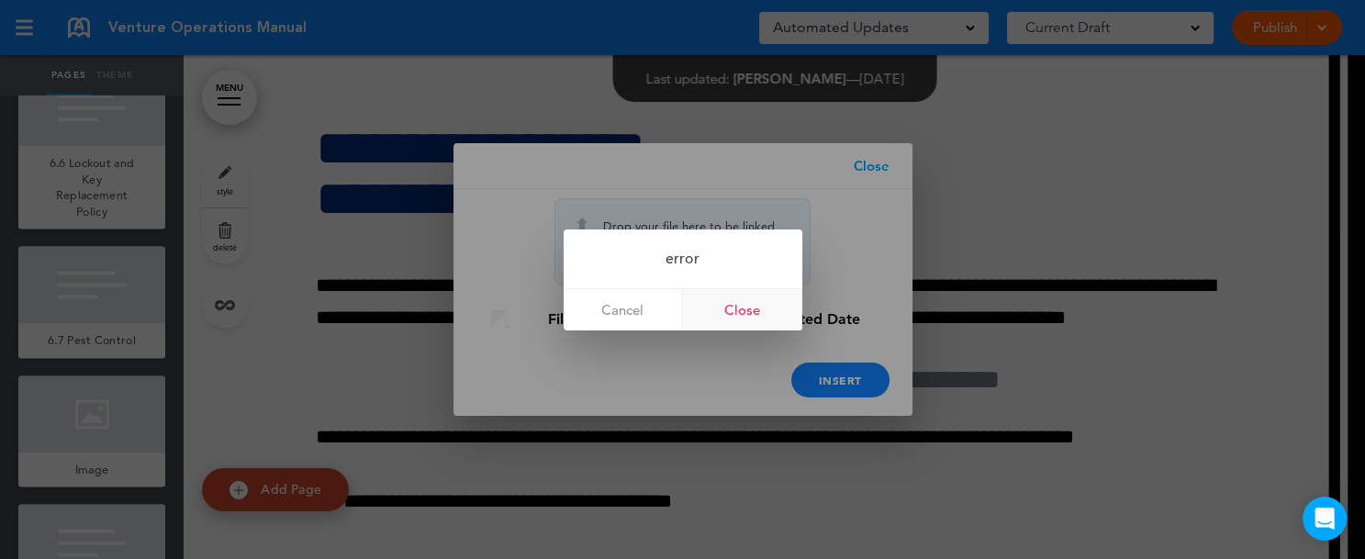
click at [739, 308] on link "Close" at bounding box center [742, 309] width 119 height 41
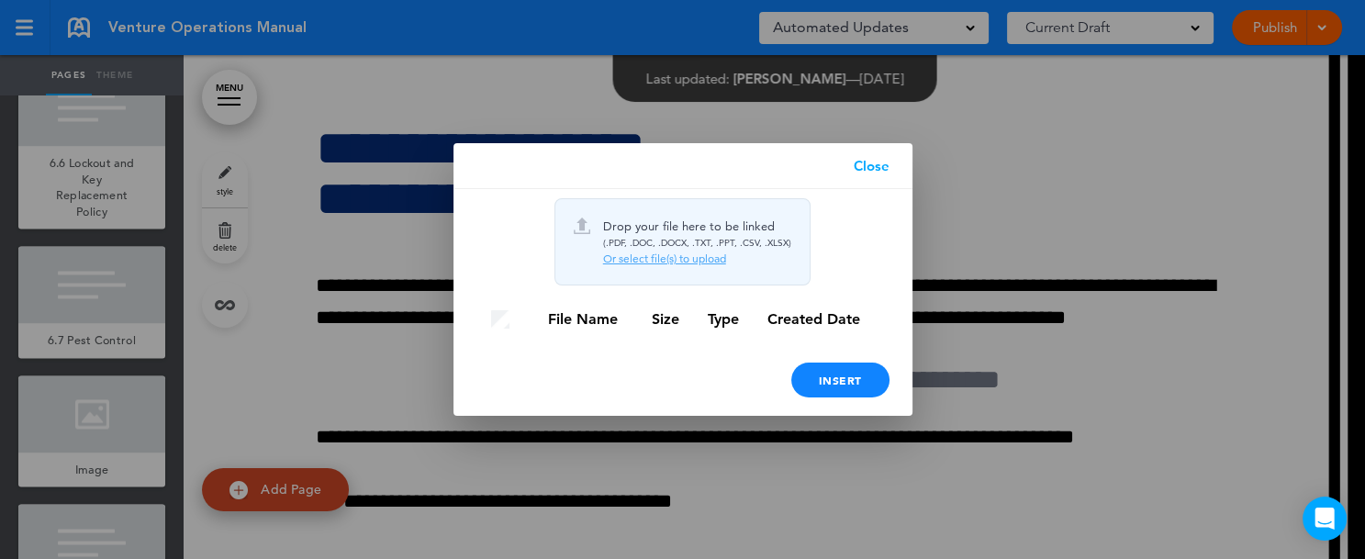
click at [879, 167] on link "Close" at bounding box center [871, 166] width 82 height 46
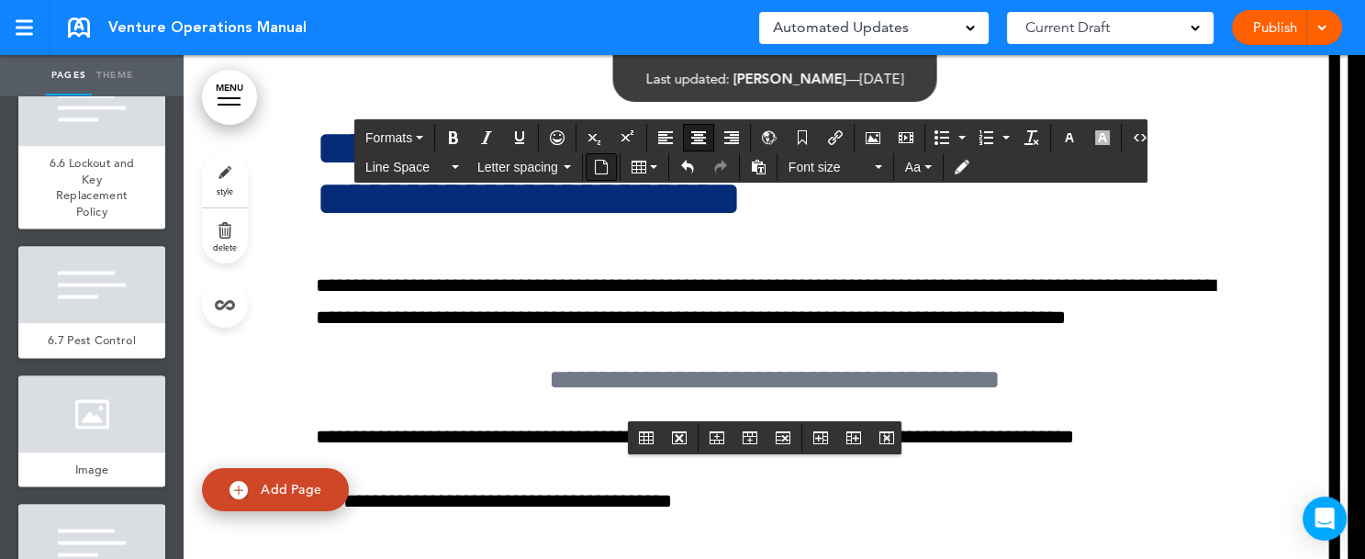
click at [599, 163] on icon "Insert document" at bounding box center [601, 167] width 15 height 15
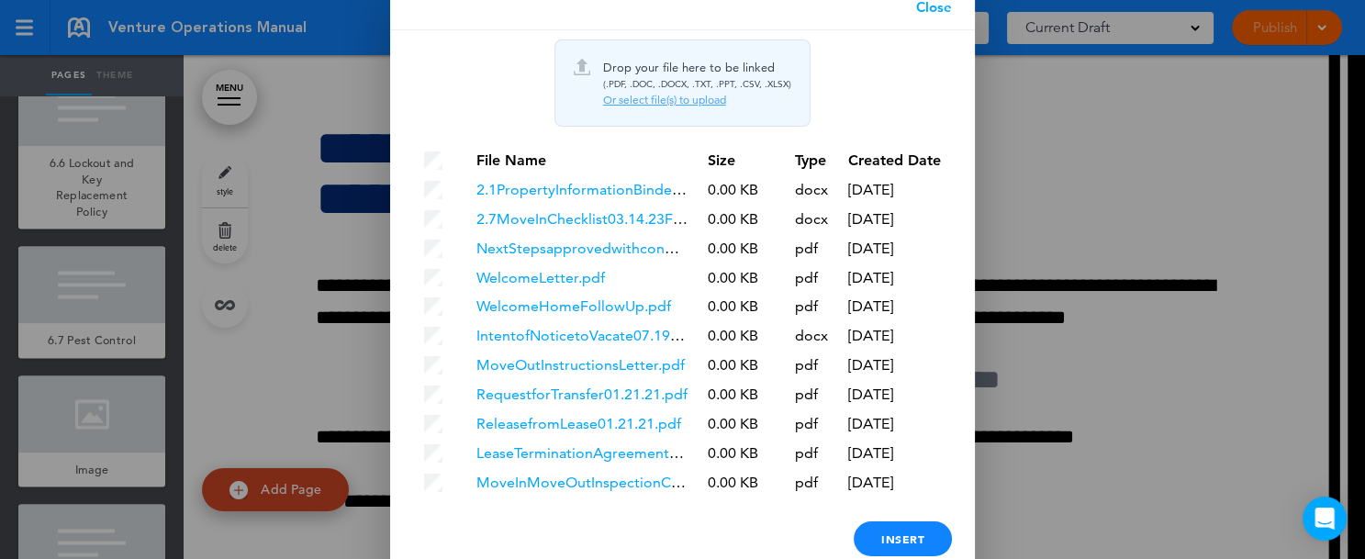
click at [655, 102] on div "Or select file(s) to upload" at bounding box center [697, 100] width 188 height 15
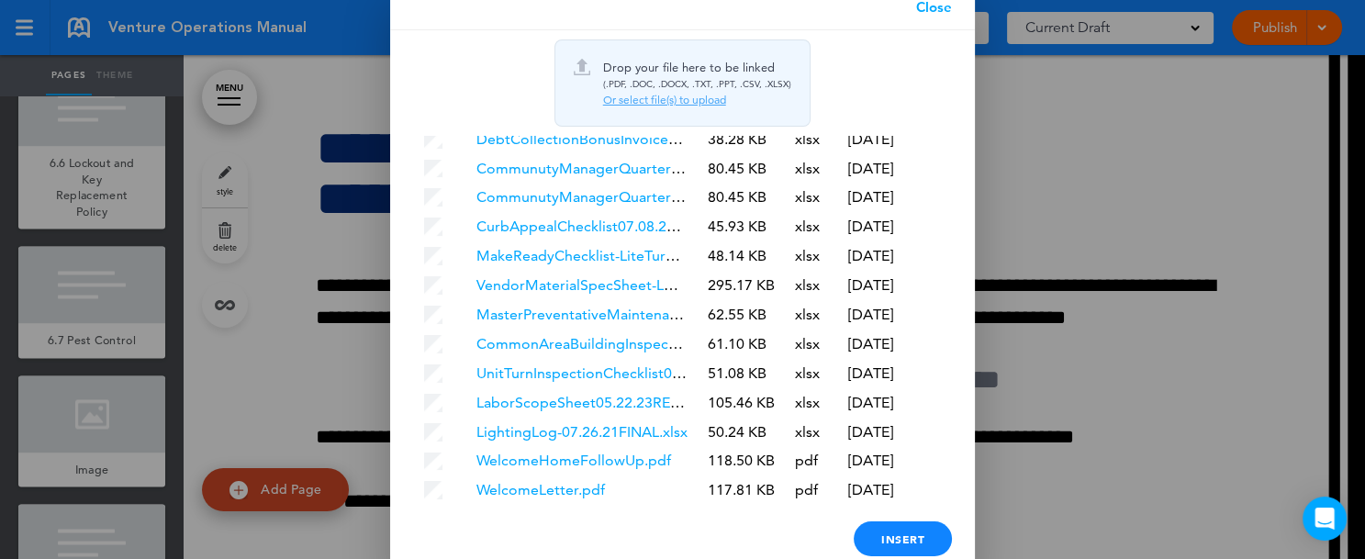
scroll to position [5570, 0]
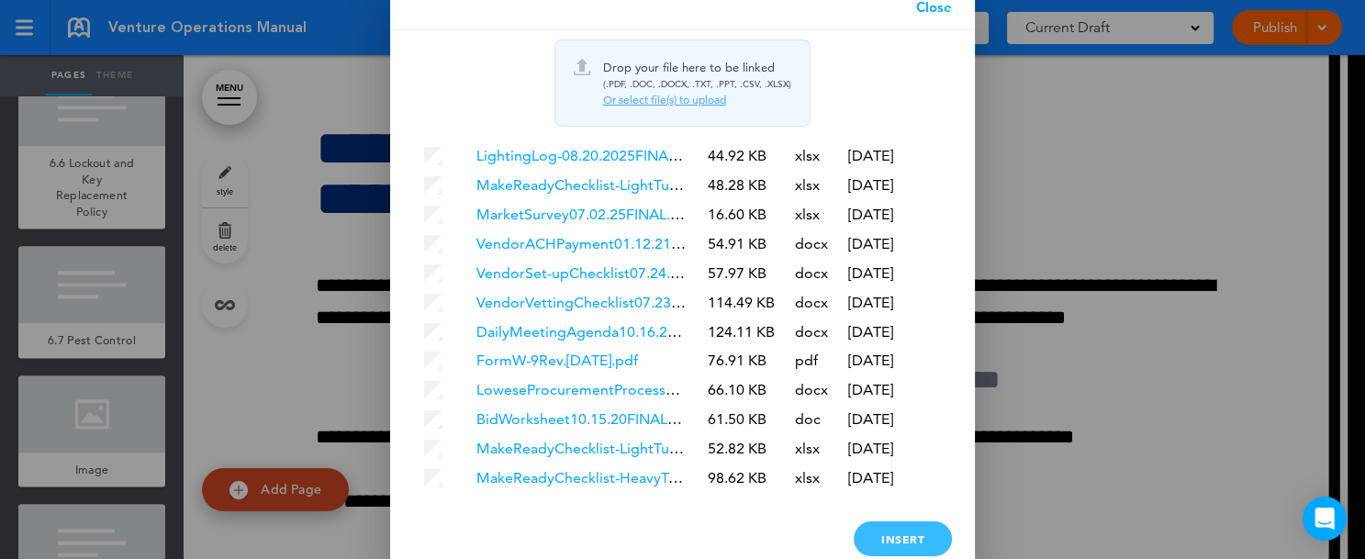
click at [911, 540] on div "Insert" at bounding box center [902, 538] width 98 height 35
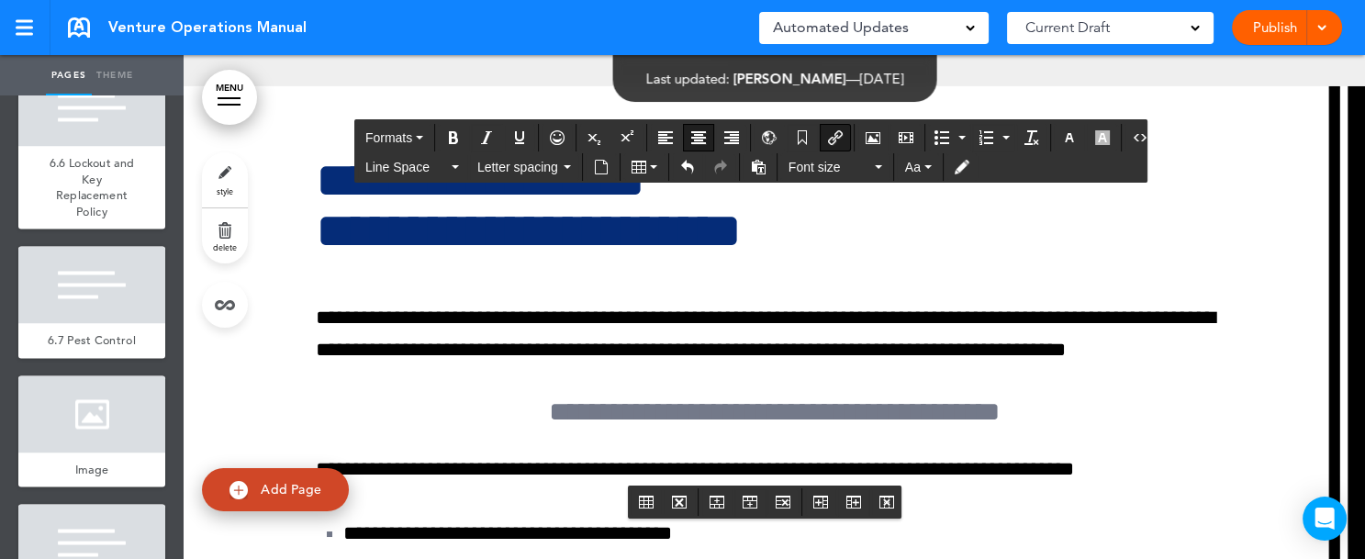
drag, startPoint x: 662, startPoint y: 396, endPoint x: 789, endPoint y: 459, distance: 142.0
click at [1068, 139] on button "button" at bounding box center [1068, 138] width 29 height 26
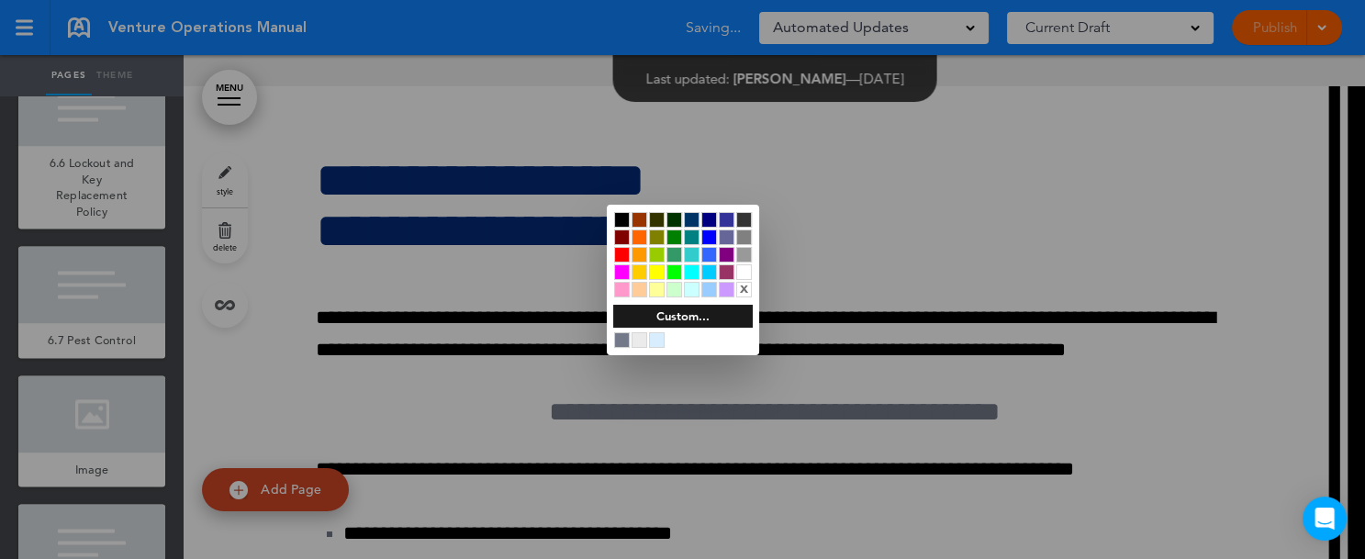
click at [738, 273] on div at bounding box center [744, 272] width 16 height 16
click at [783, 465] on div at bounding box center [682, 279] width 1365 height 559
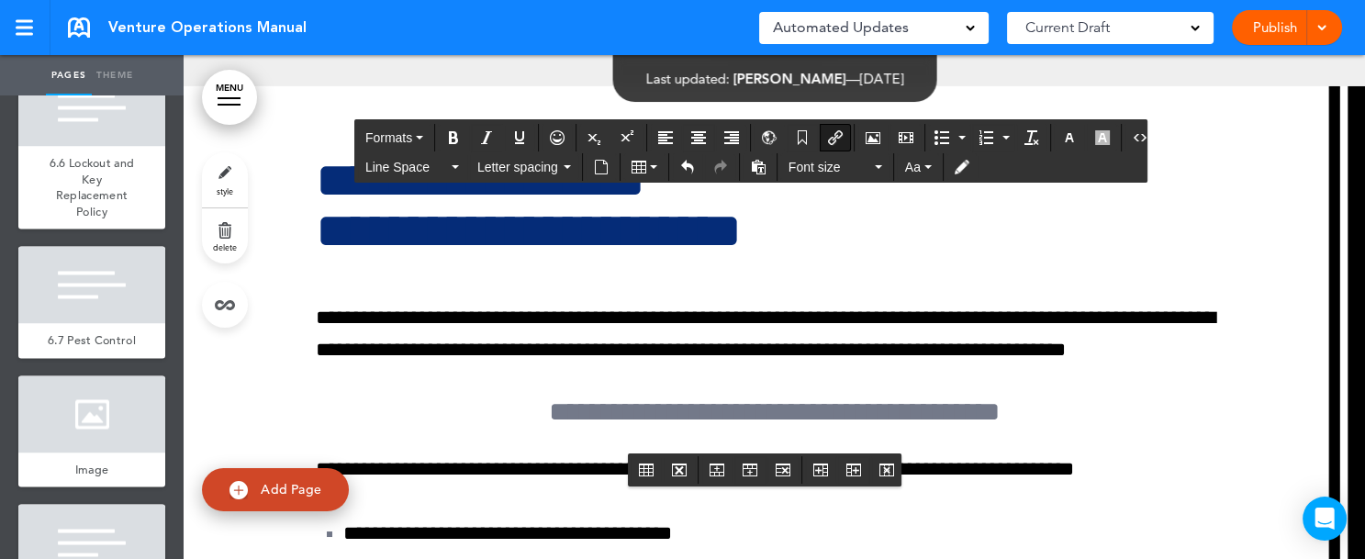
drag, startPoint x: 627, startPoint y: 395, endPoint x: 679, endPoint y: 429, distance: 62.4
click at [515, 139] on icon "Underline" at bounding box center [519, 137] width 15 height 15
click at [691, 134] on icon "Align center" at bounding box center [698, 137] width 15 height 15
click at [691, 135] on icon "Align center" at bounding box center [698, 137] width 15 height 15
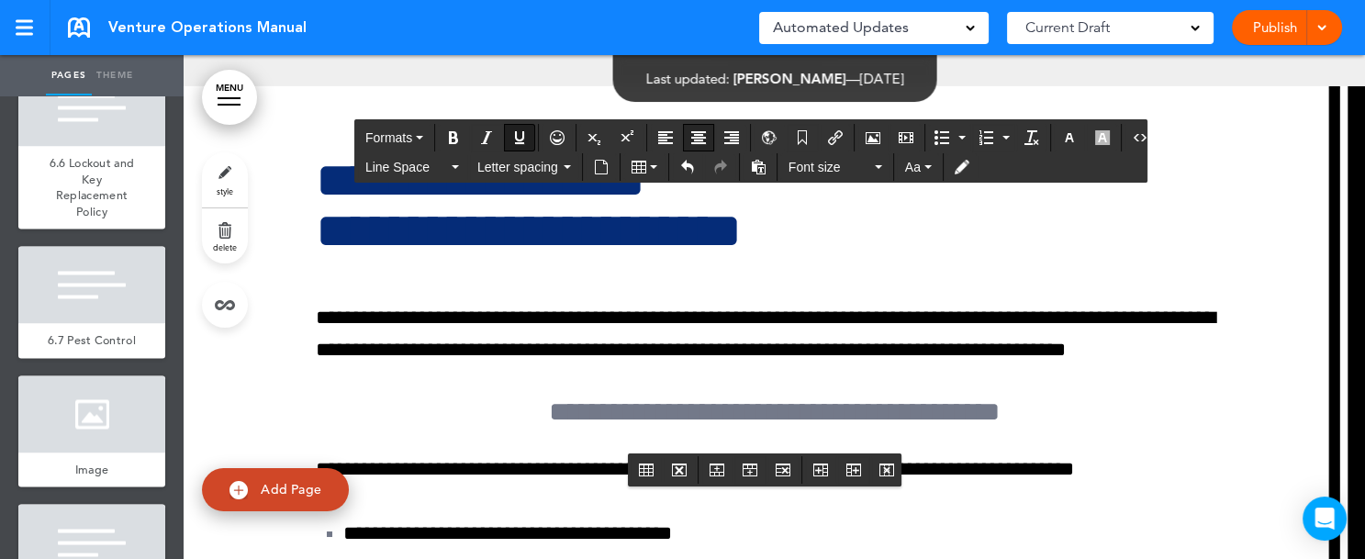
click at [691, 135] on icon "Align center" at bounding box center [698, 137] width 15 height 15
click at [1316, 30] on span at bounding box center [1321, 26] width 12 height 12
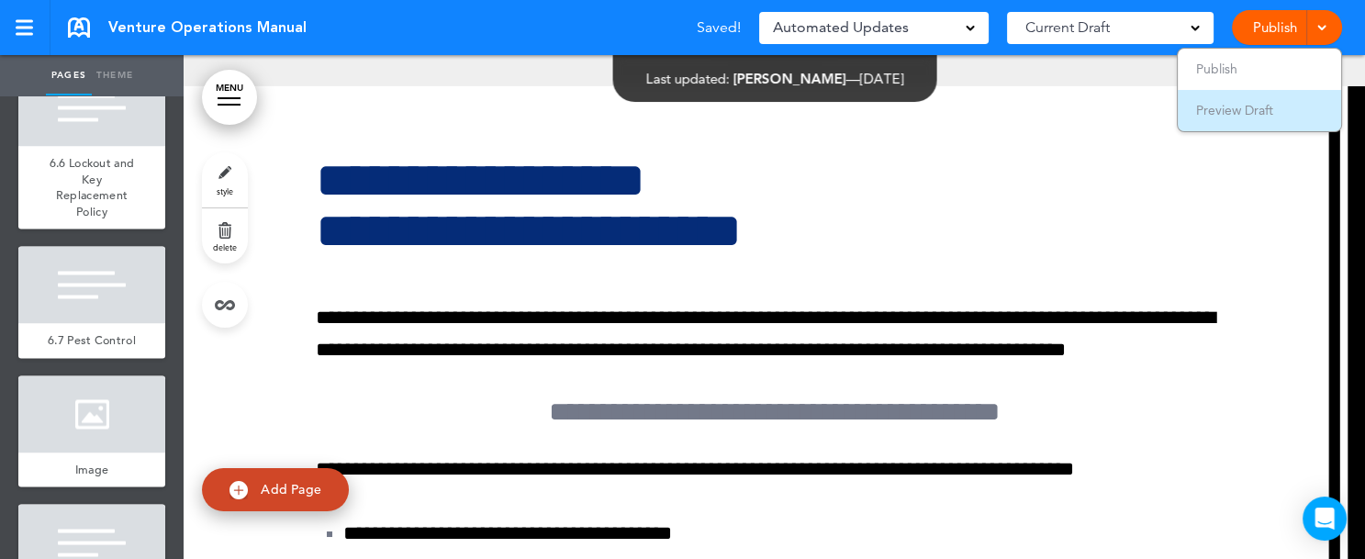
click at [1294, 111] on li "Preview Draft" at bounding box center [1258, 110] width 163 height 41
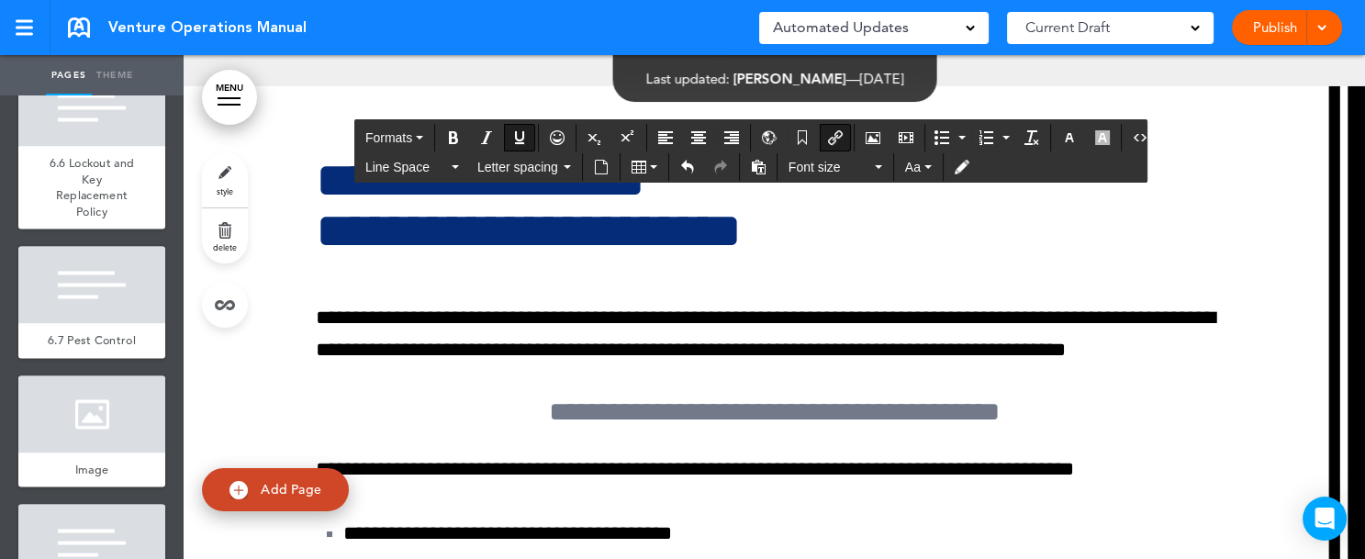
drag, startPoint x: 630, startPoint y: 393, endPoint x: 822, endPoint y: 429, distance: 196.0
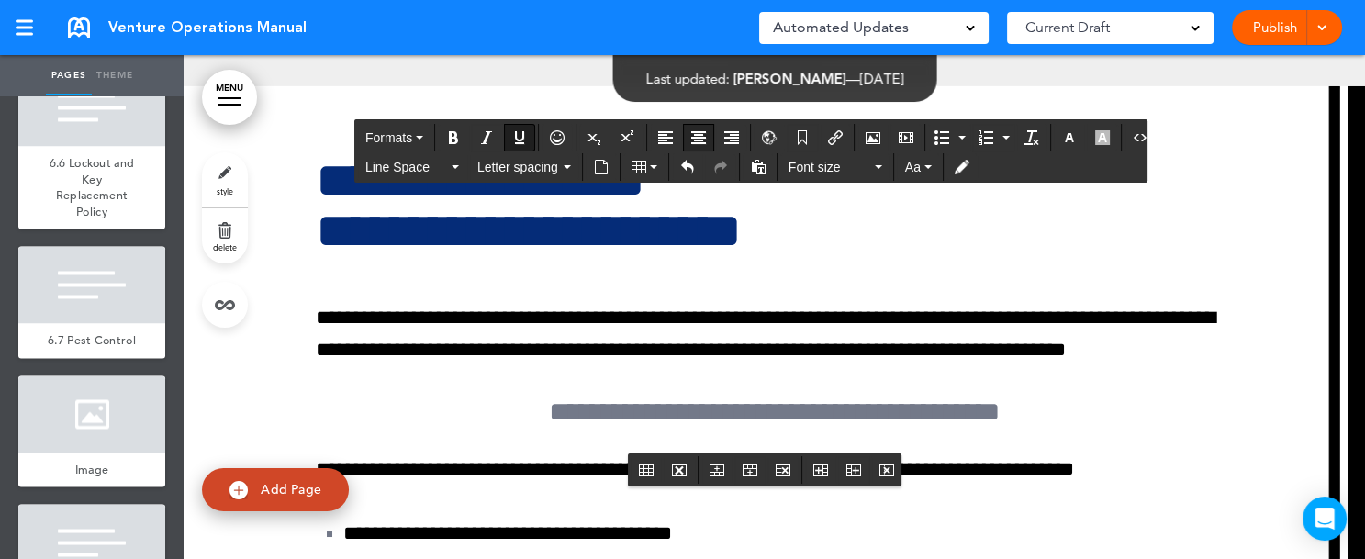
click at [691, 135] on icon "Align center" at bounding box center [698, 137] width 15 height 15
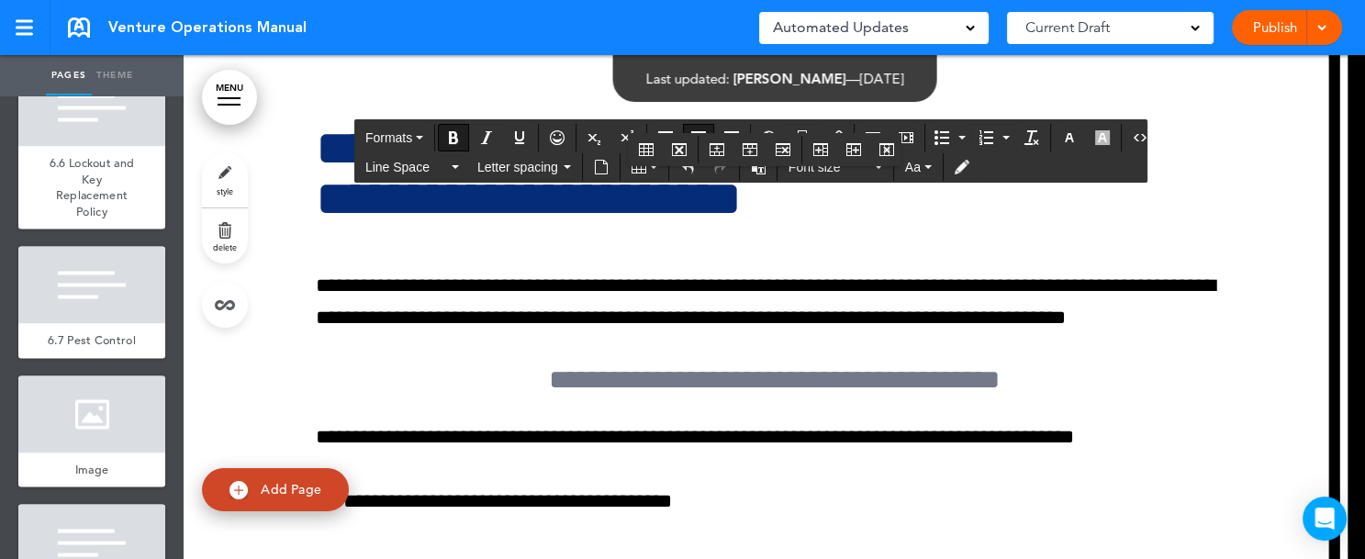
drag, startPoint x: 688, startPoint y: 430, endPoint x: 622, endPoint y: 401, distance: 72.3
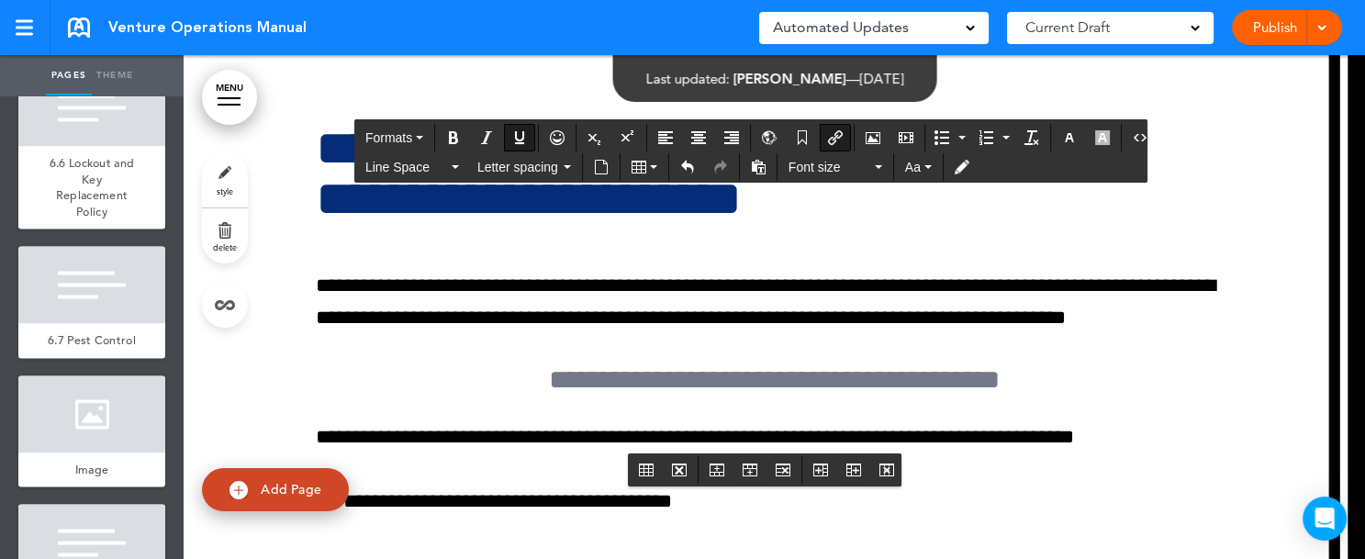
drag, startPoint x: 710, startPoint y: 440, endPoint x: 627, endPoint y: 403, distance: 91.2
click at [691, 135] on icon "Align center" at bounding box center [698, 137] width 15 height 15
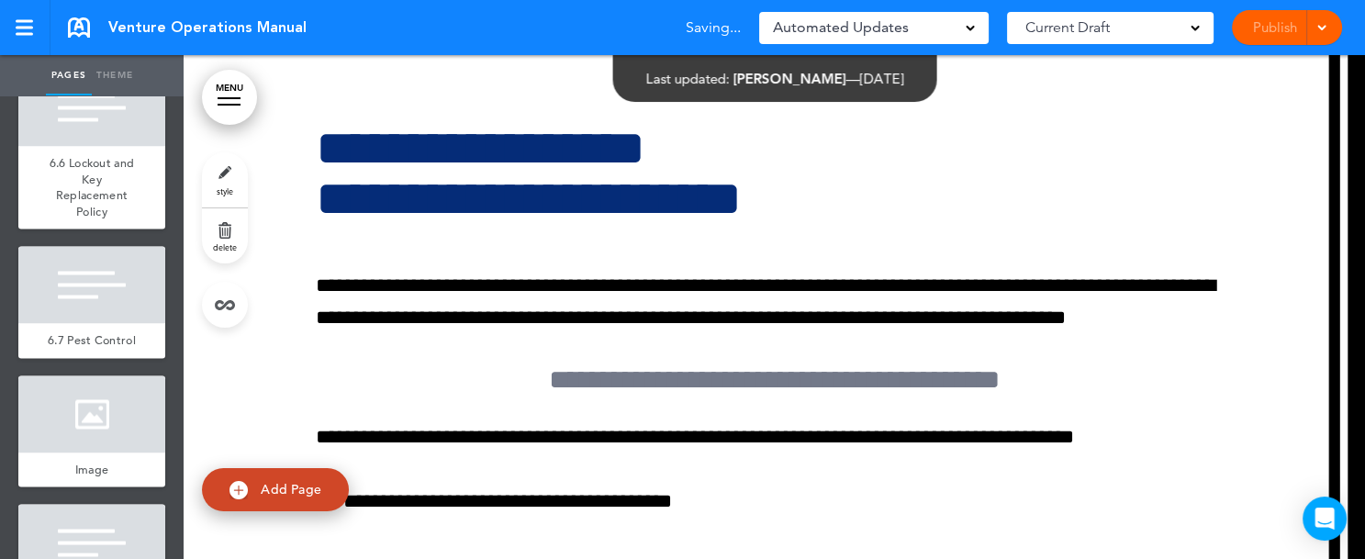
click at [1286, 31] on div "Publish Publish Preview Draft" at bounding box center [1286, 27] width 110 height 35
click at [1326, 32] on div at bounding box center [1318, 27] width 18 height 35
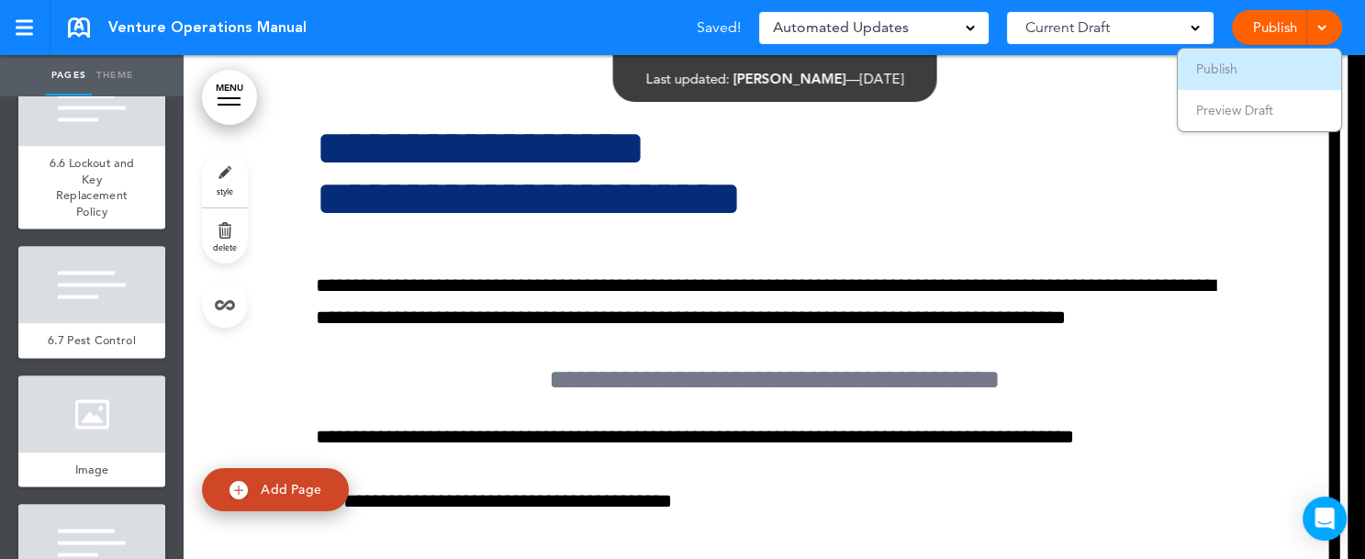
click at [1298, 67] on li "Publish" at bounding box center [1258, 69] width 163 height 41
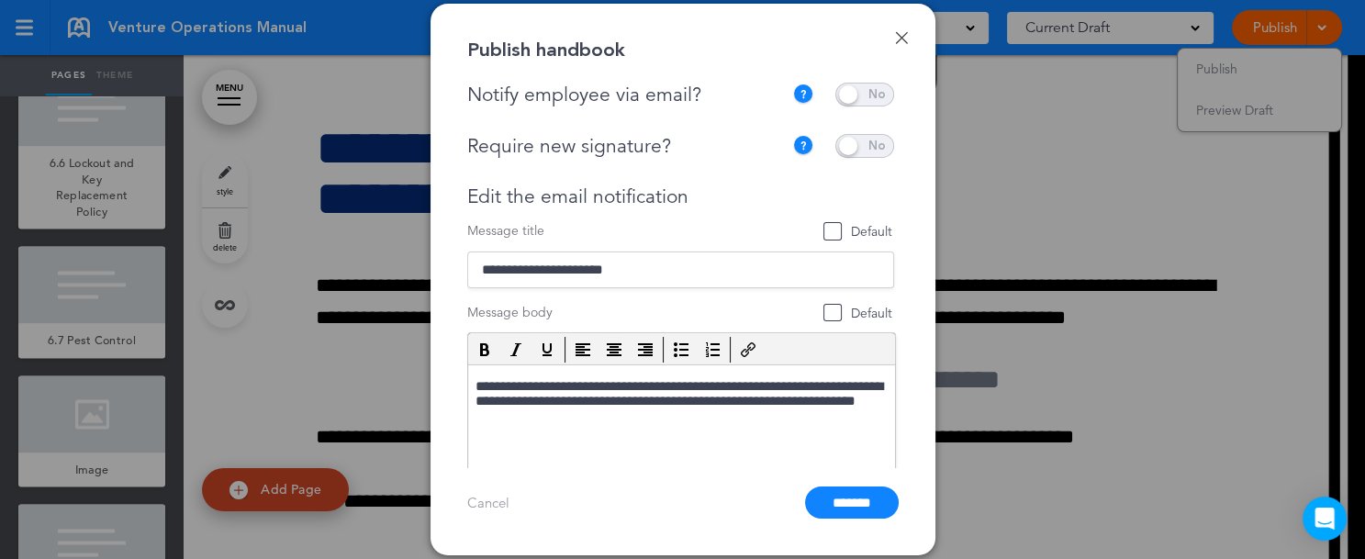
click at [880, 88] on span at bounding box center [864, 95] width 59 height 24
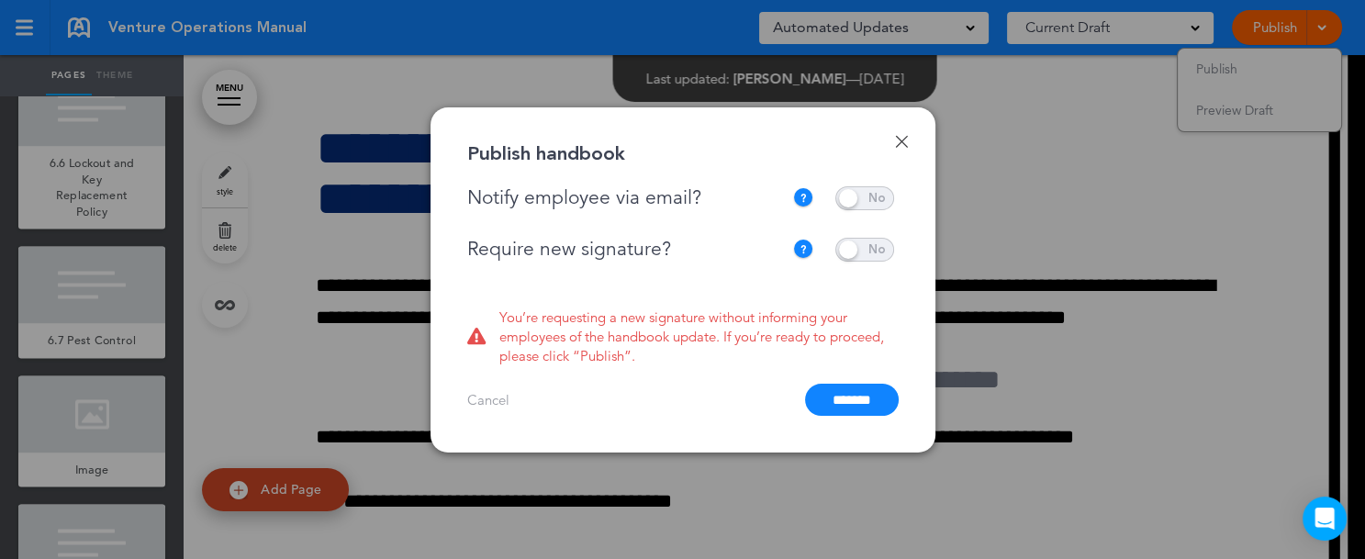
click at [881, 249] on span at bounding box center [864, 250] width 59 height 24
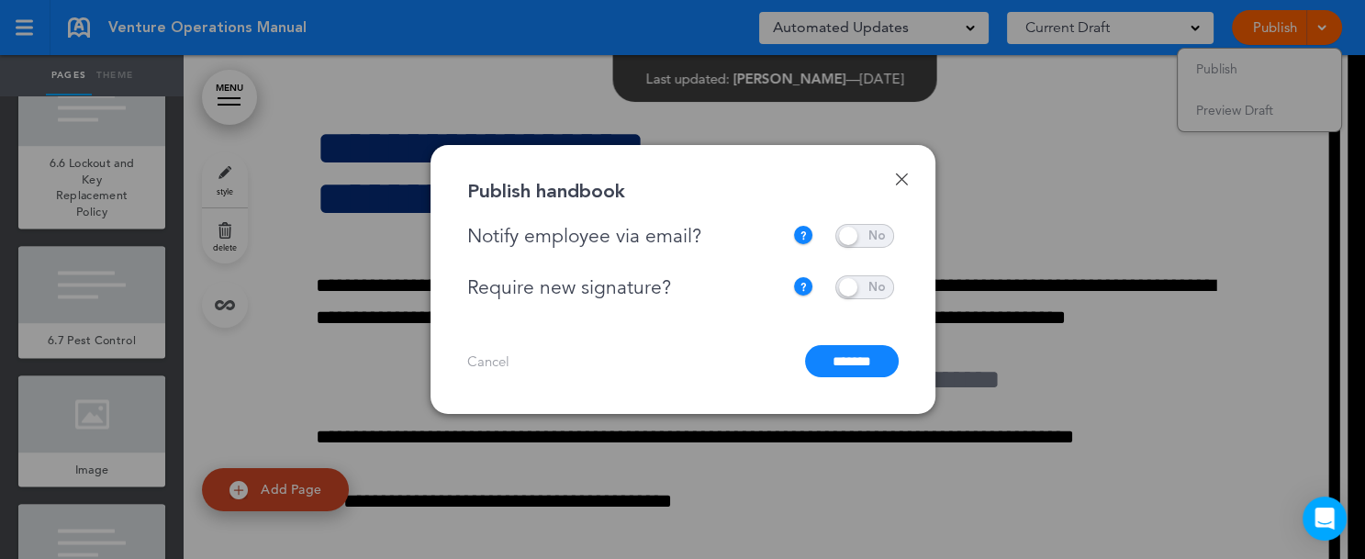
click at [839, 353] on input "*******" at bounding box center [852, 361] width 94 height 32
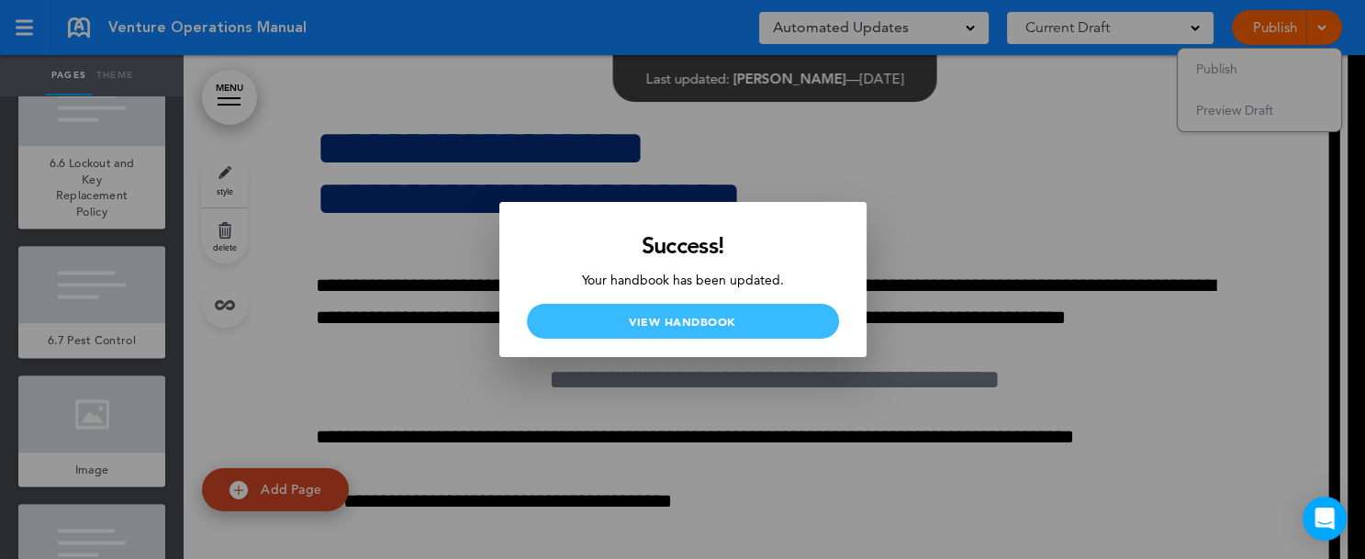
click at [626, 316] on link "View Handbook" at bounding box center [683, 321] width 312 height 35
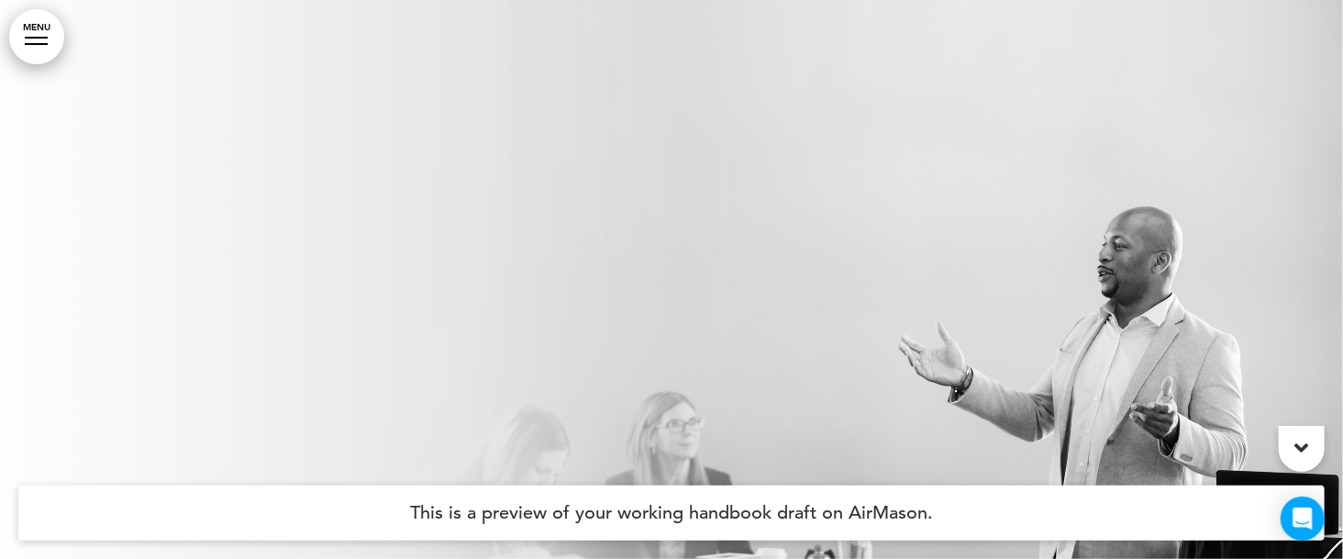
click at [37, 42] on link "MENU" at bounding box center [36, 36] width 55 height 55
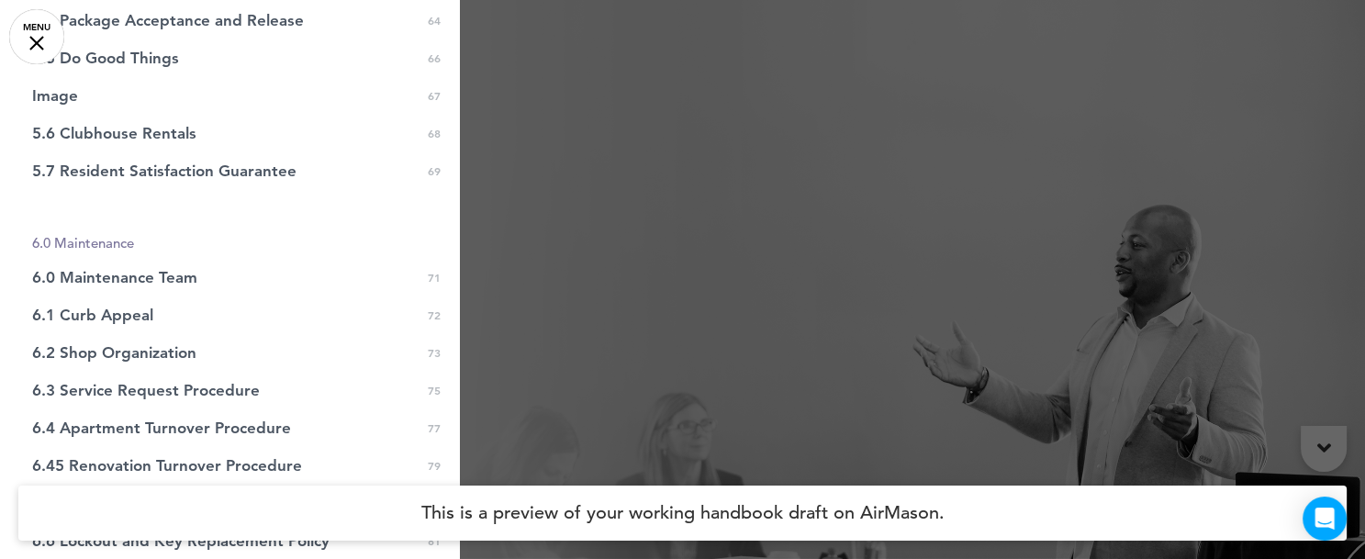
scroll to position [2291, 0]
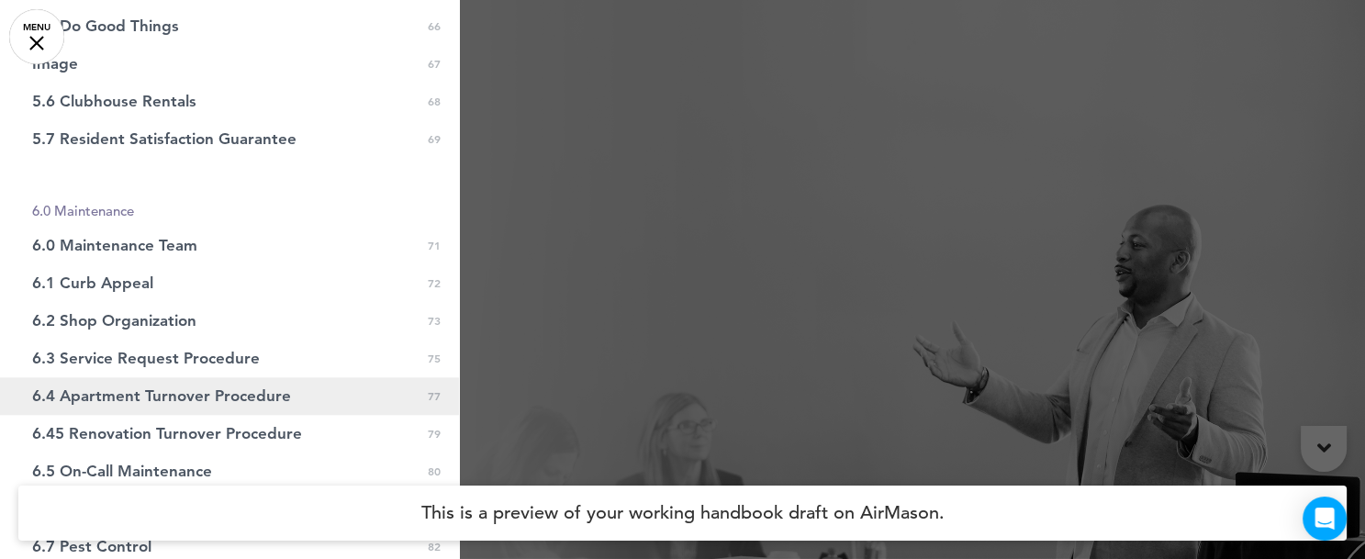
click at [220, 394] on span "6.4 Apartment Turnover Procedure" at bounding box center [161, 396] width 259 height 16
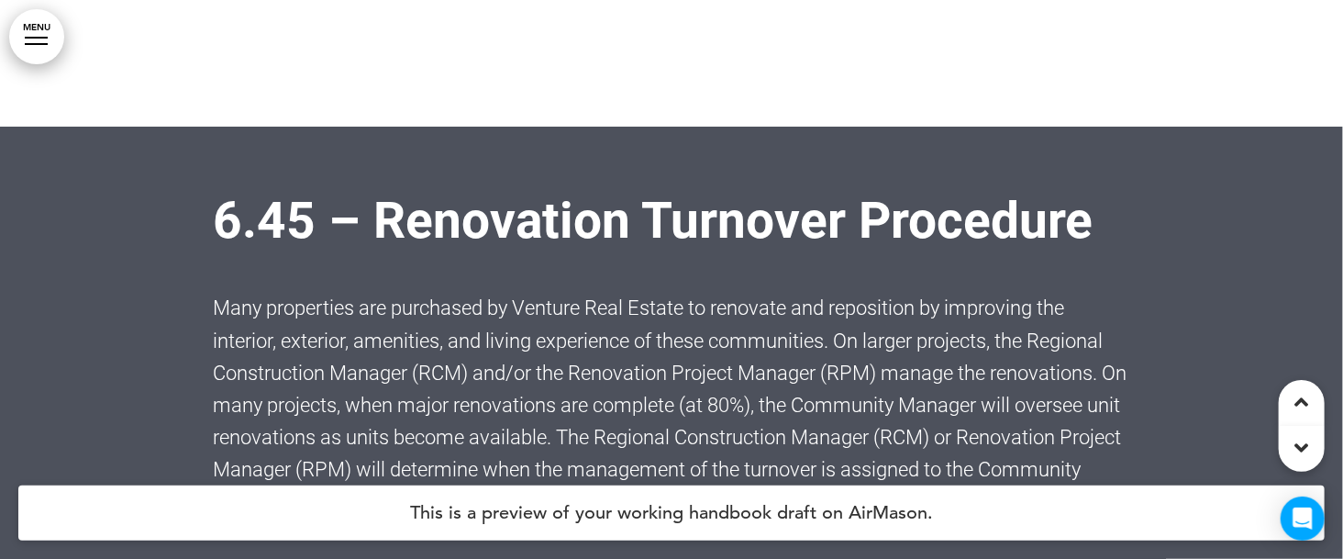
scroll to position [201970, 0]
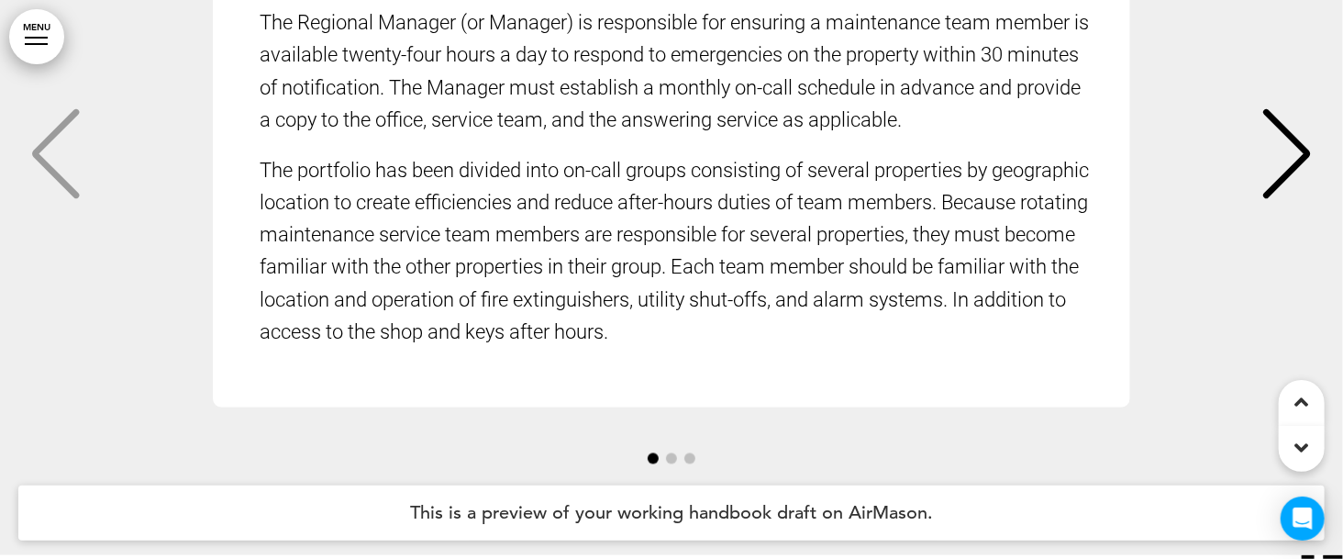
scroll to position [209929, 0]
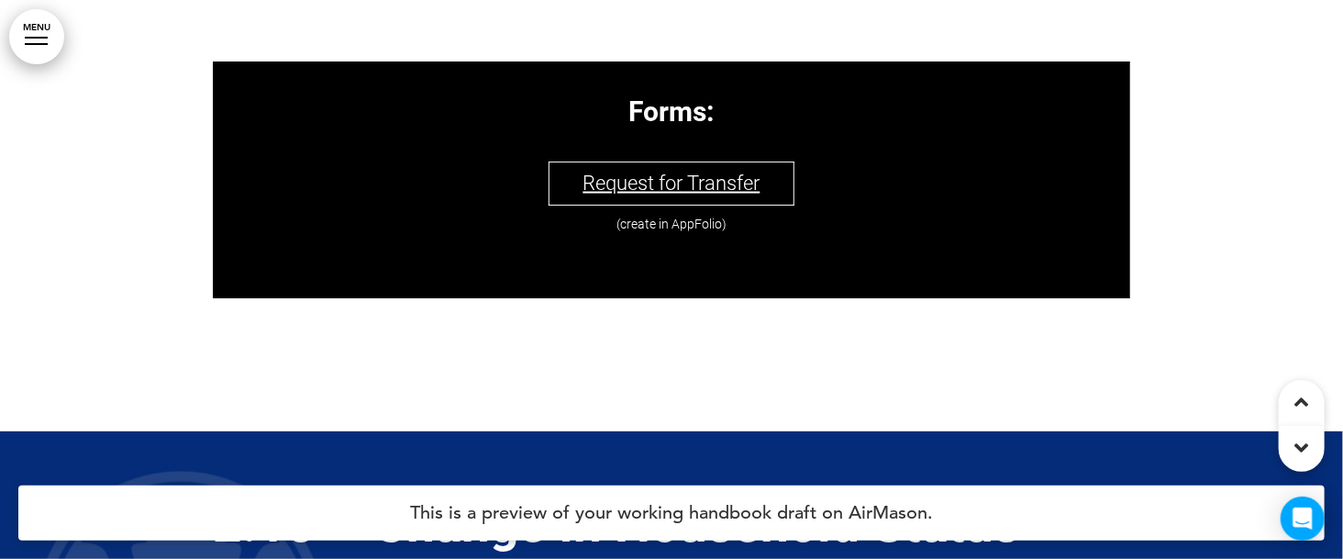
scroll to position [0, 0]
